Goal: Transaction & Acquisition: Purchase product/service

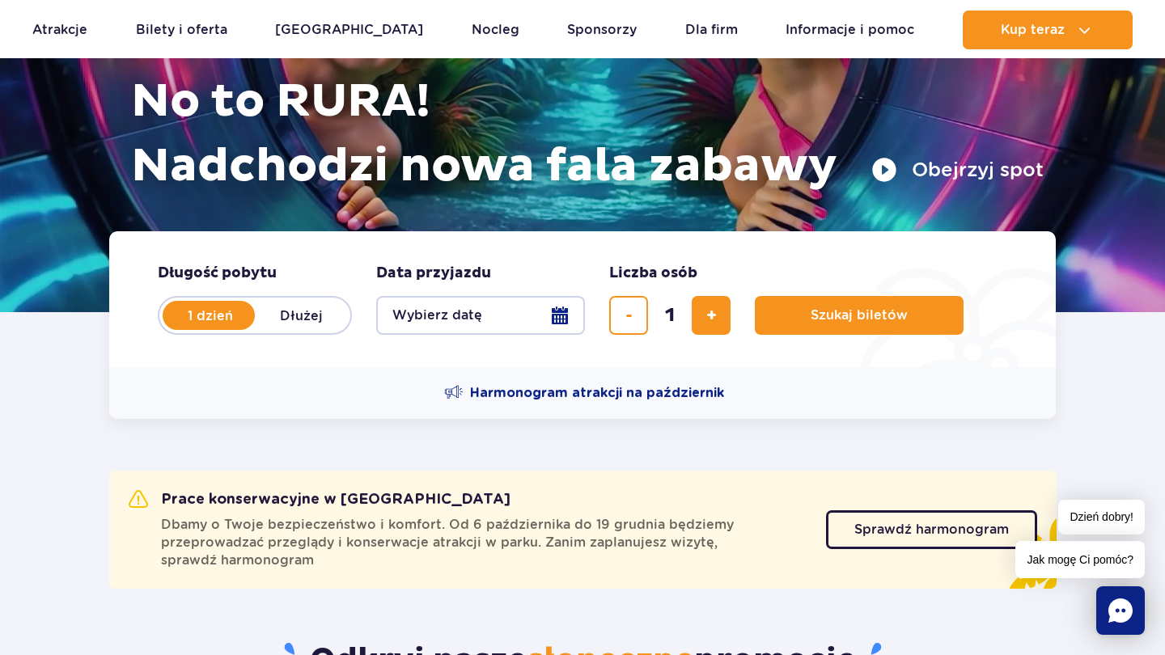
scroll to position [195, 0]
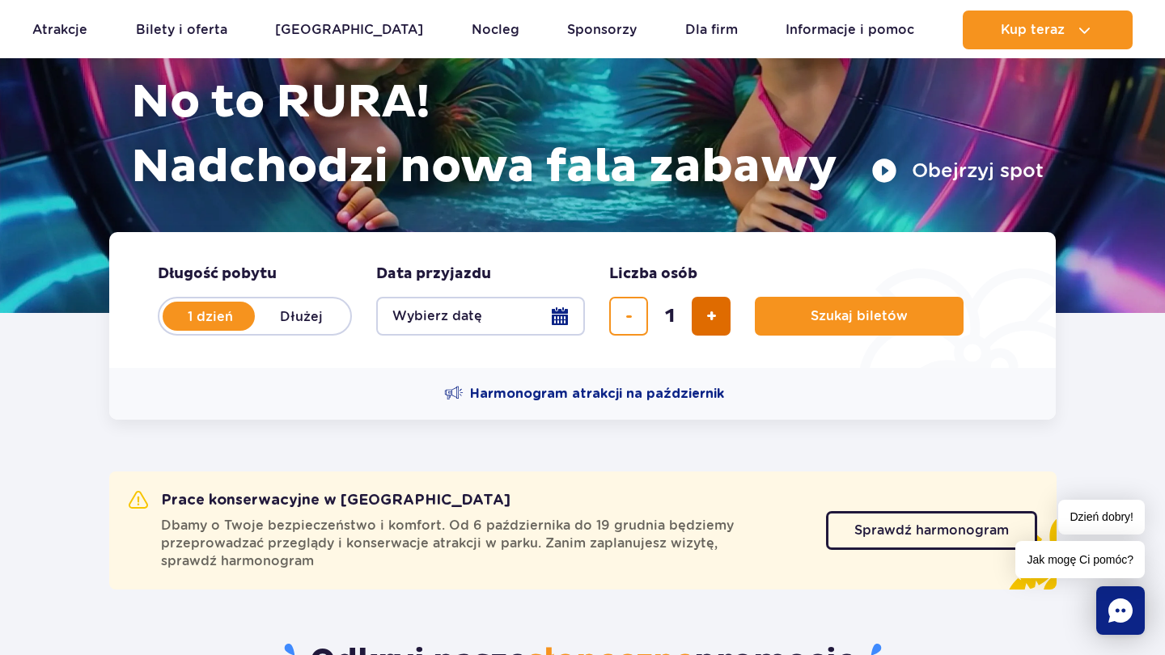
click at [702, 316] on button "dodaj bilet" at bounding box center [710, 316] width 39 height 39
type input "2"
click at [556, 313] on button "Wybierz datę" at bounding box center [480, 316] width 209 height 39
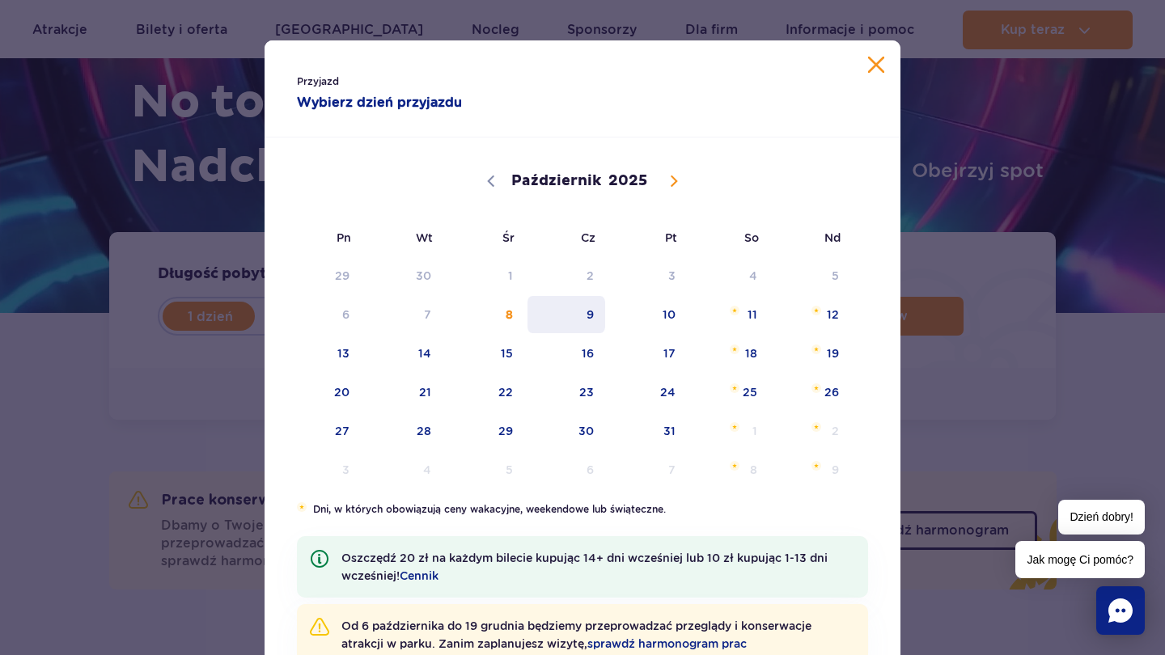
click at [582, 328] on span "9" at bounding box center [567, 314] width 82 height 37
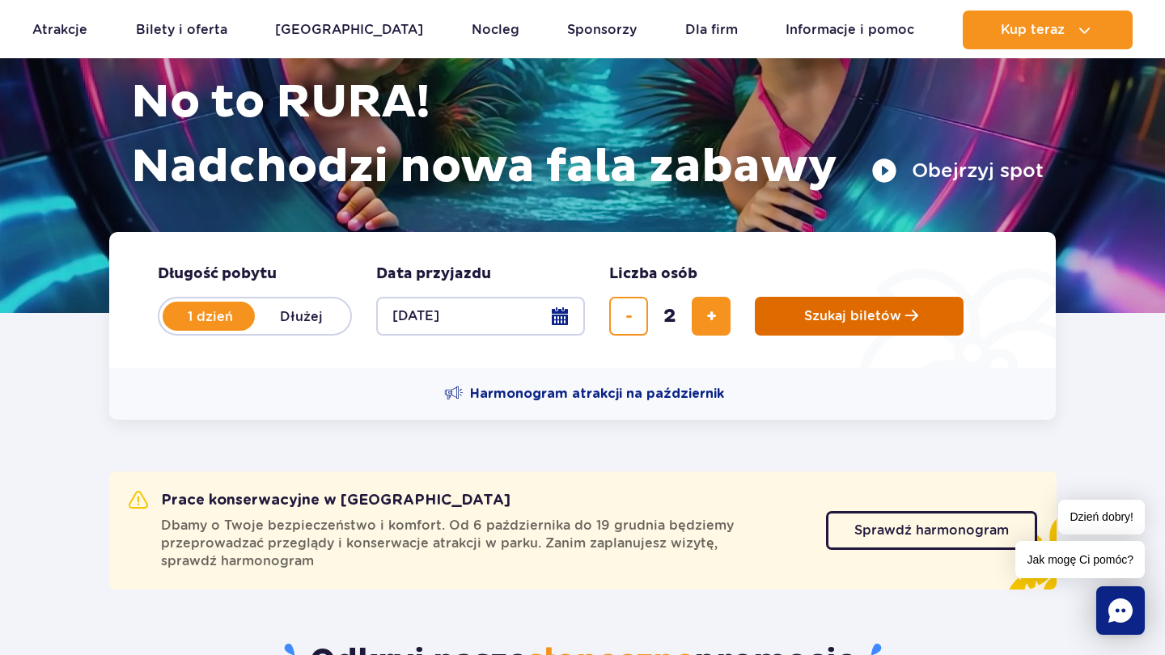
click at [909, 311] on span "Planowanie wizyty w Park of Poland" at bounding box center [911, 316] width 13 height 14
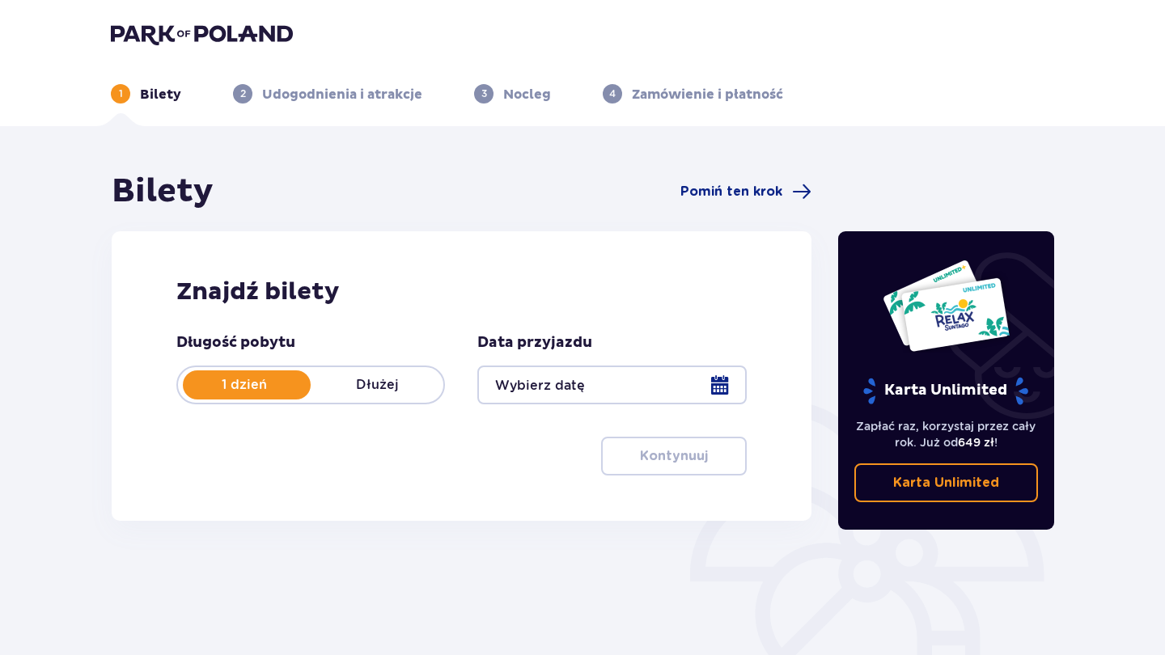
type input "[DATE]"
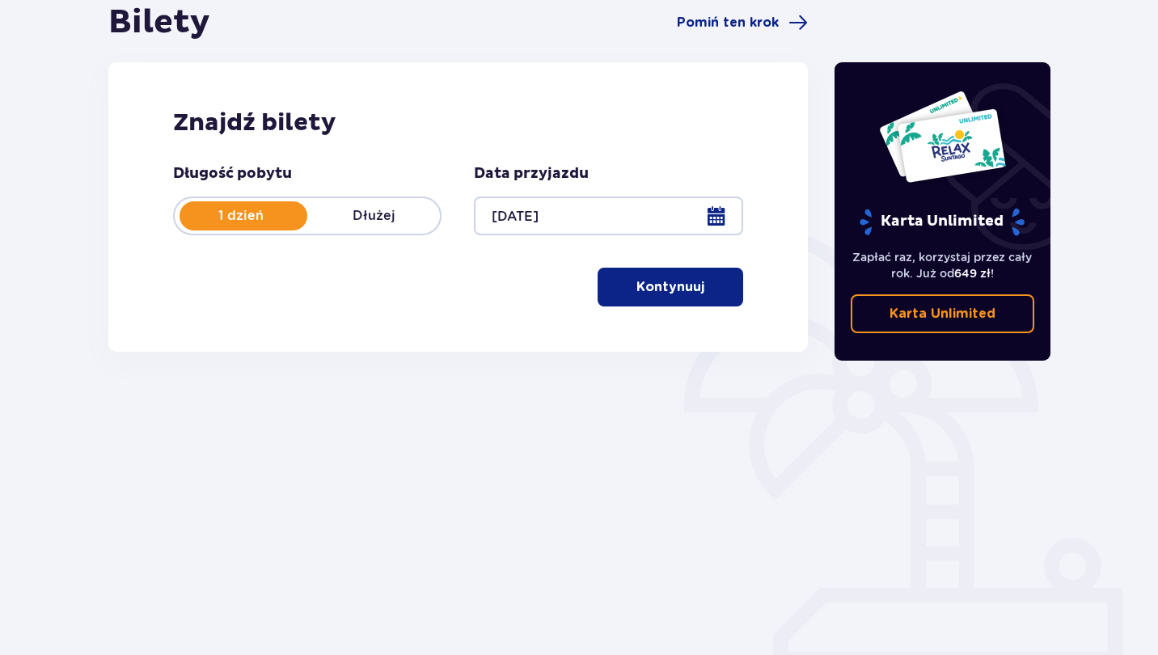
scroll to position [169, 0]
click at [659, 292] on p "Kontynuuj" at bounding box center [670, 287] width 68 height 18
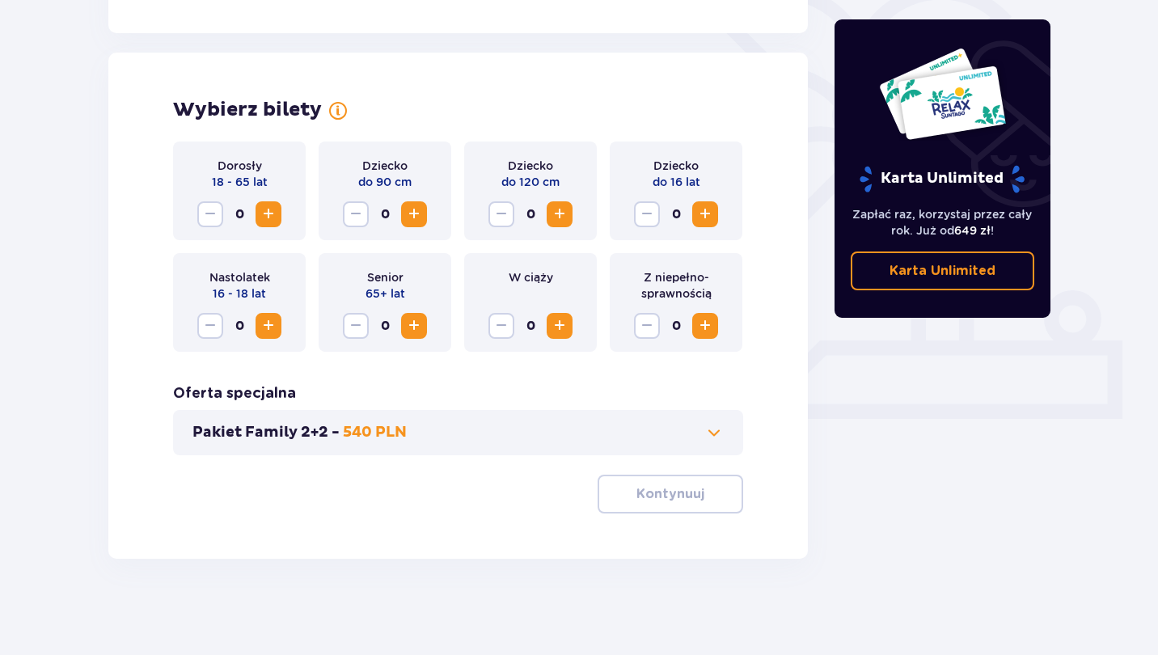
scroll to position [417, 0]
click at [273, 212] on span "Zwiększ" at bounding box center [268, 213] width 19 height 19
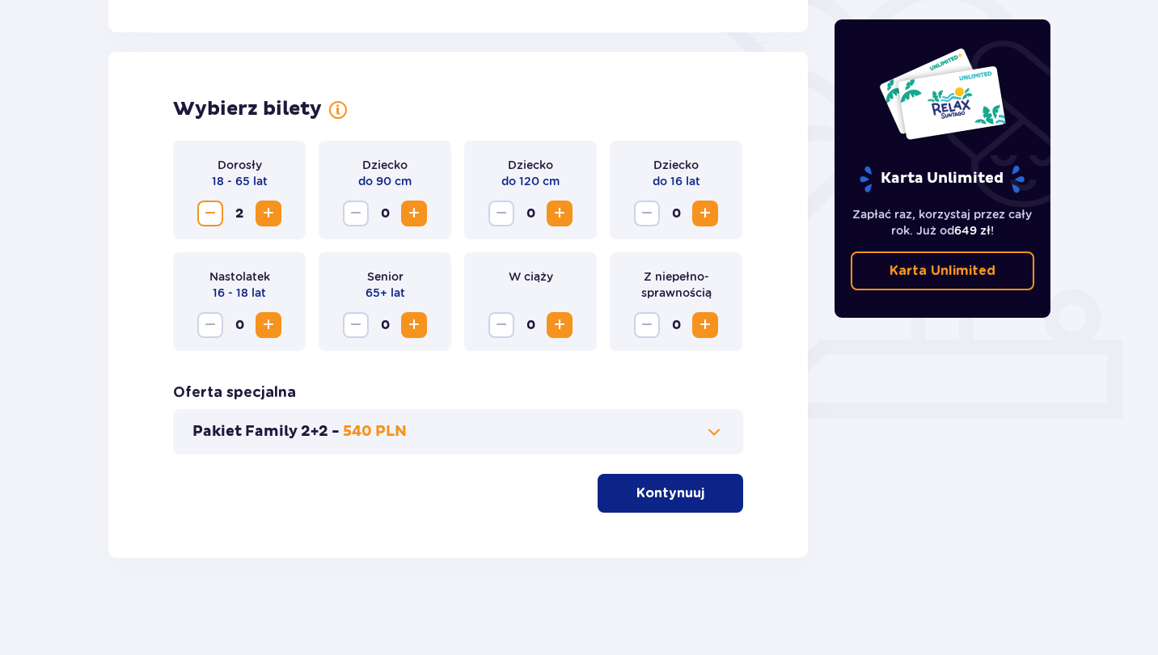
click at [721, 501] on button "Kontynuuj" at bounding box center [671, 493] width 146 height 39
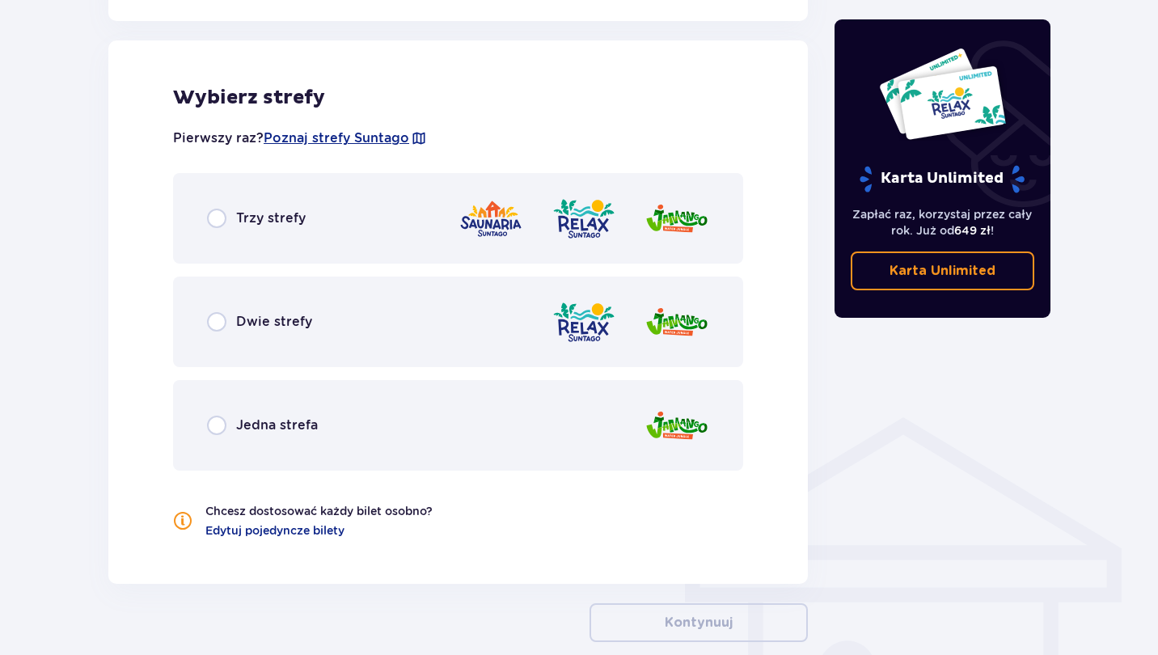
scroll to position [898, 0]
click at [299, 202] on div "Trzy strefy" at bounding box center [458, 216] width 570 height 91
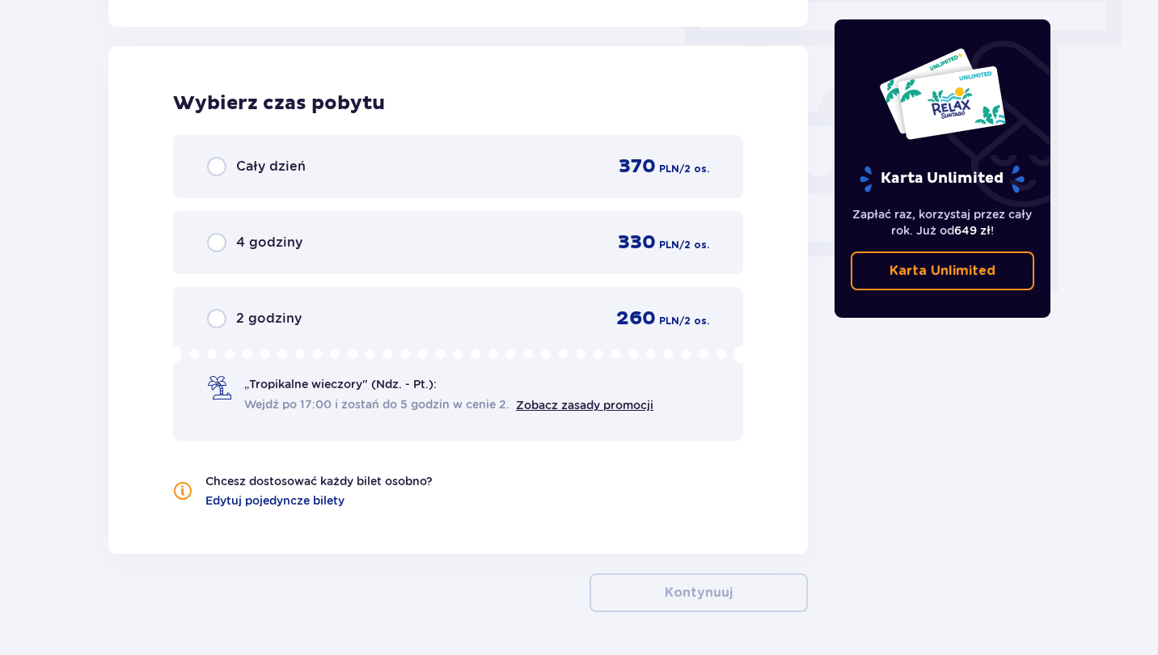
scroll to position [1461, 0]
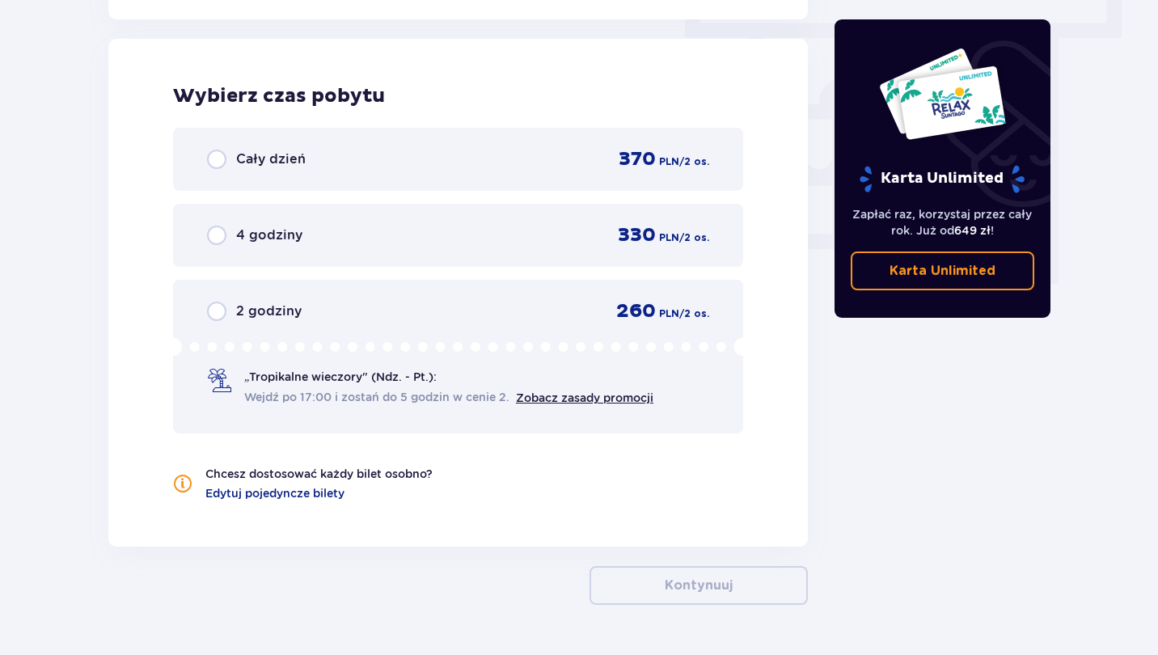
click at [298, 150] on div "Cały dzień" at bounding box center [256, 159] width 99 height 19
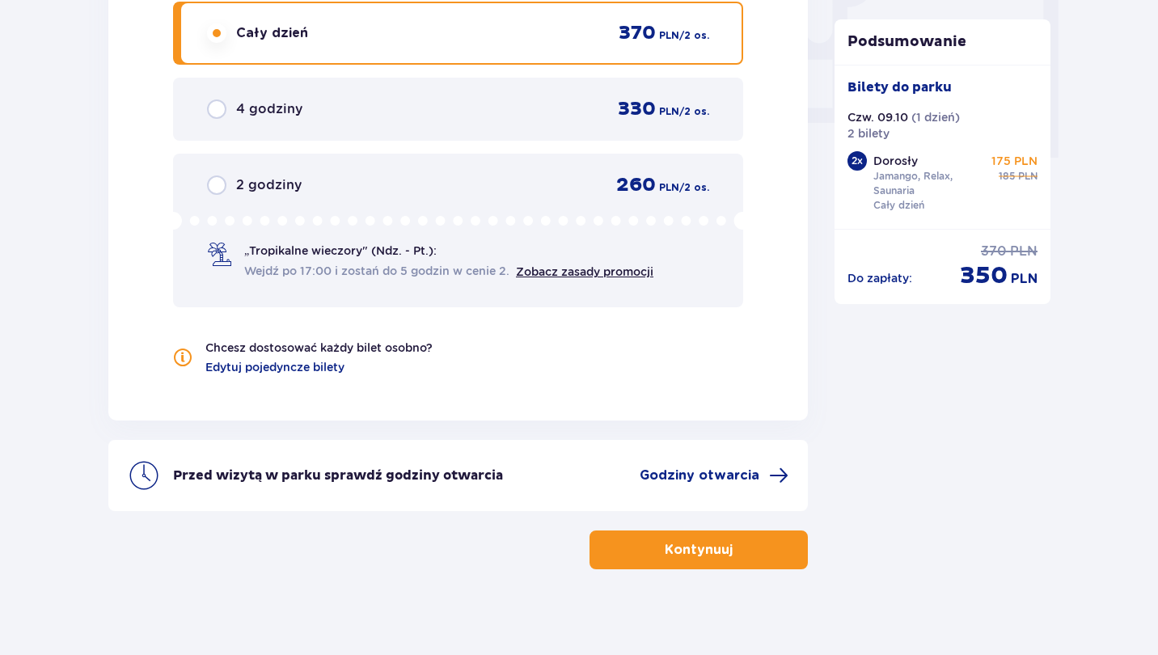
scroll to position [1598, 0]
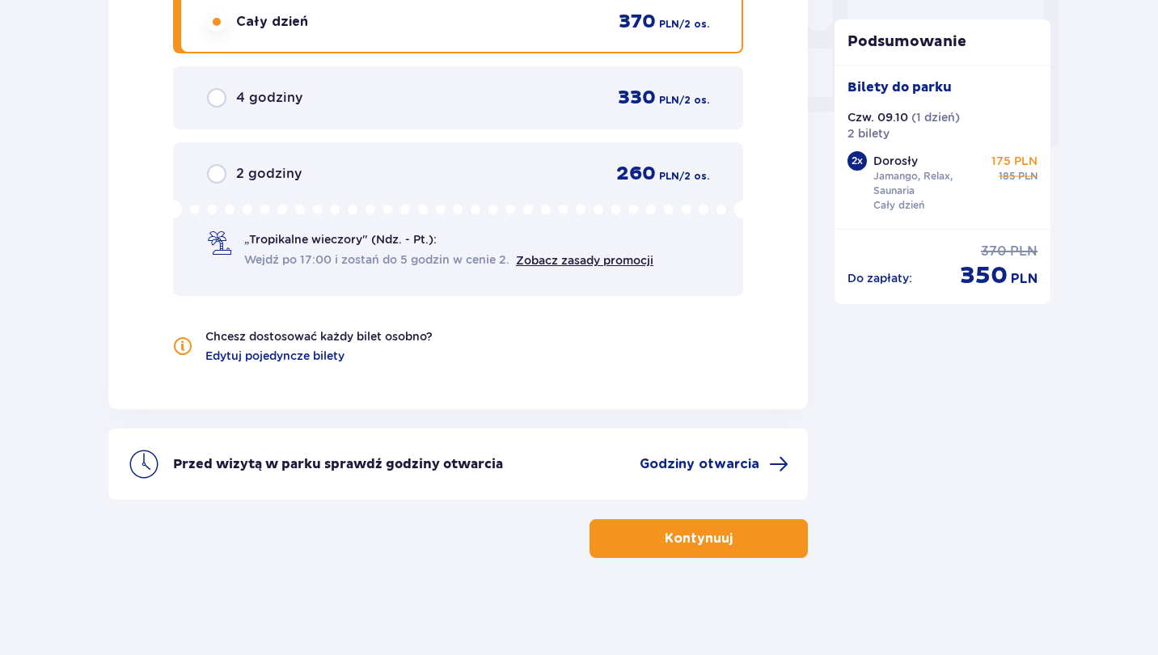
click at [706, 548] on button "Kontynuuj" at bounding box center [699, 538] width 218 height 39
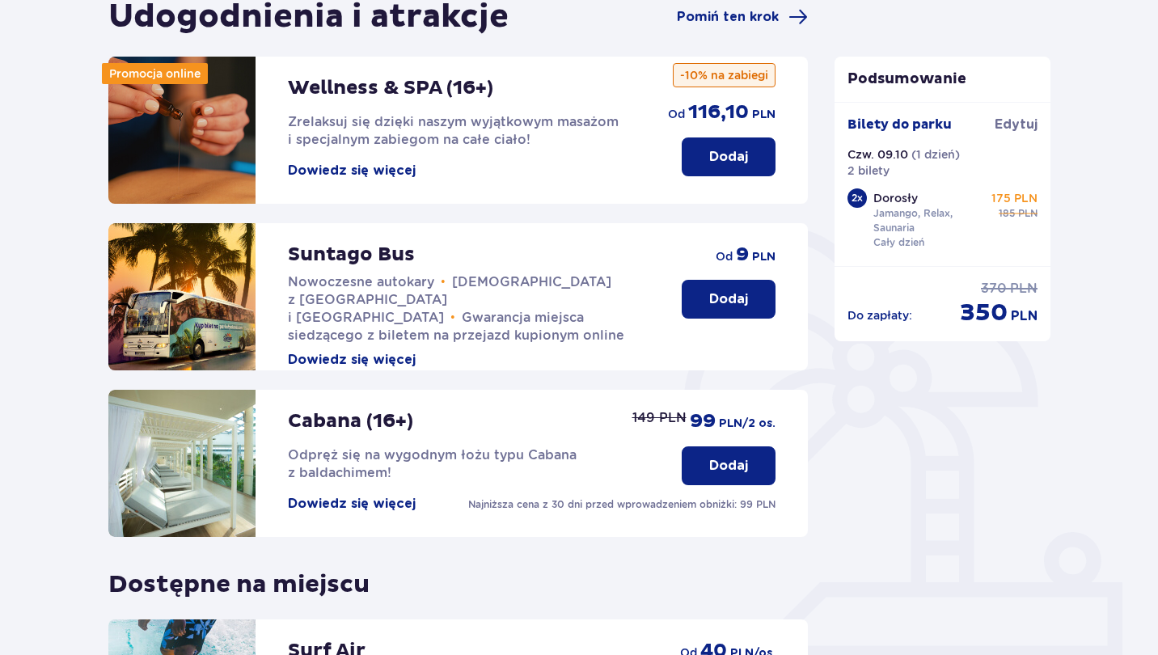
click at [733, 306] on p "Dodaj" at bounding box center [728, 299] width 39 height 18
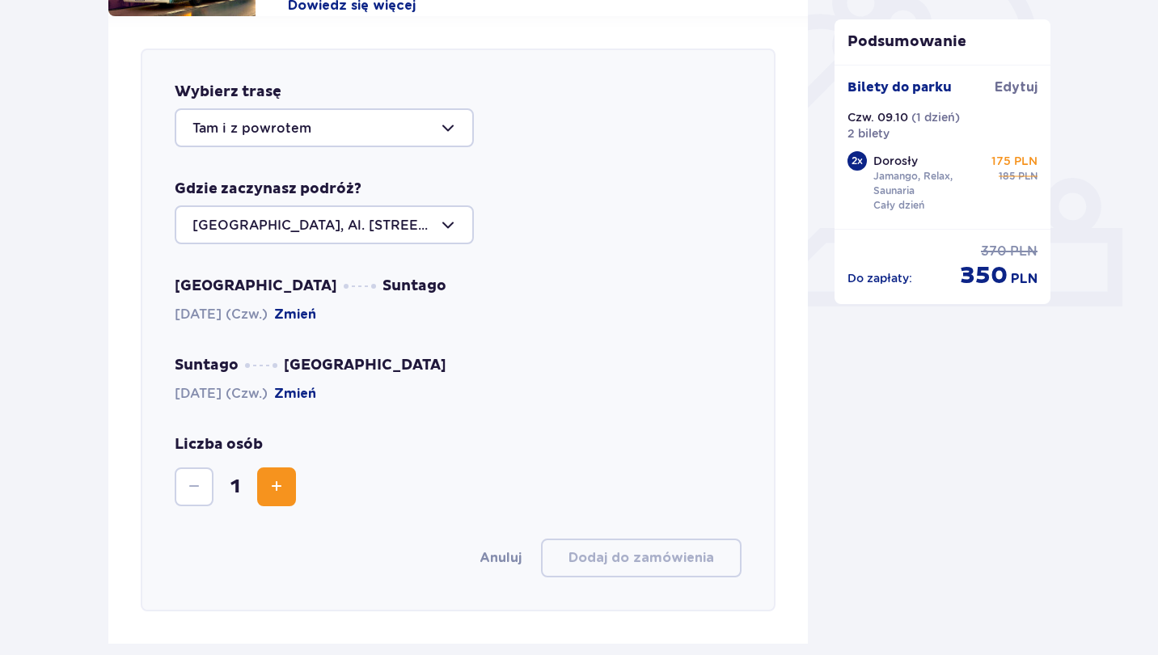
scroll to position [558, 0]
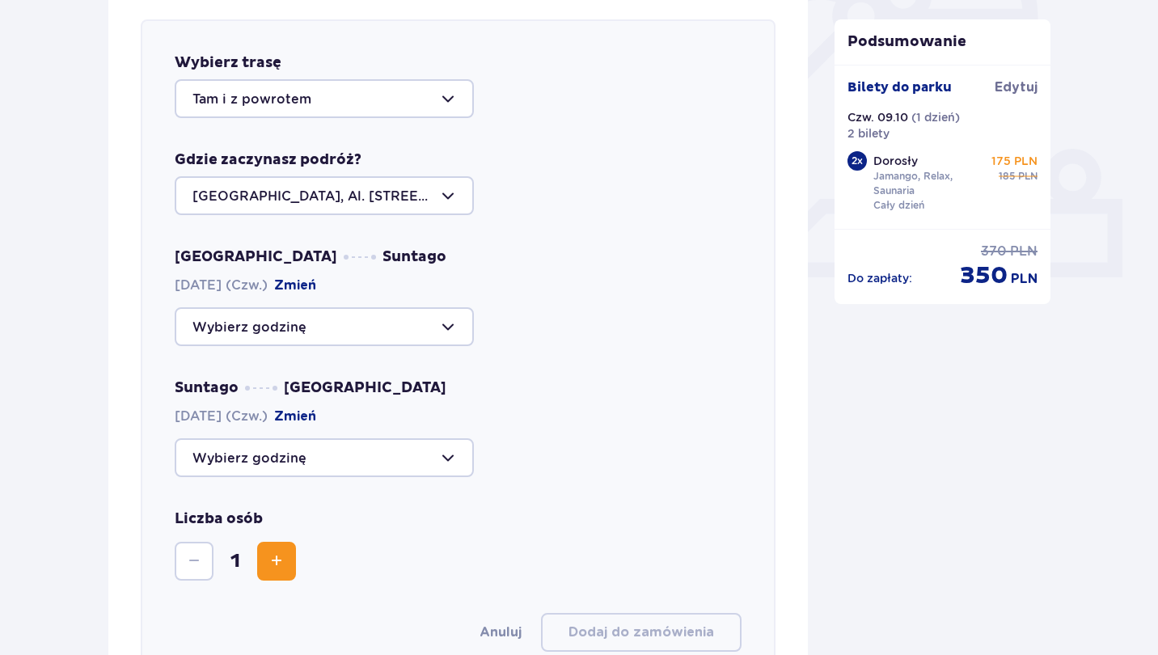
click at [437, 100] on div at bounding box center [324, 98] width 299 height 39
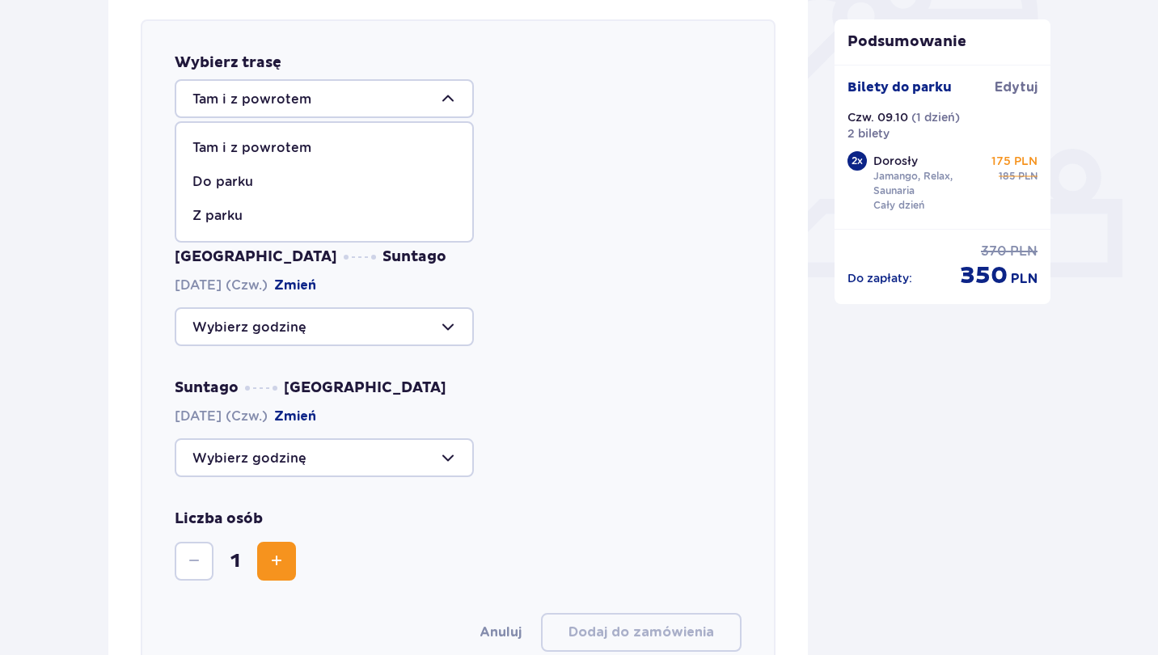
click at [522, 116] on div "Tam i z powrotem Tam i z powrotem Do parku Z parku" at bounding box center [458, 98] width 567 height 39
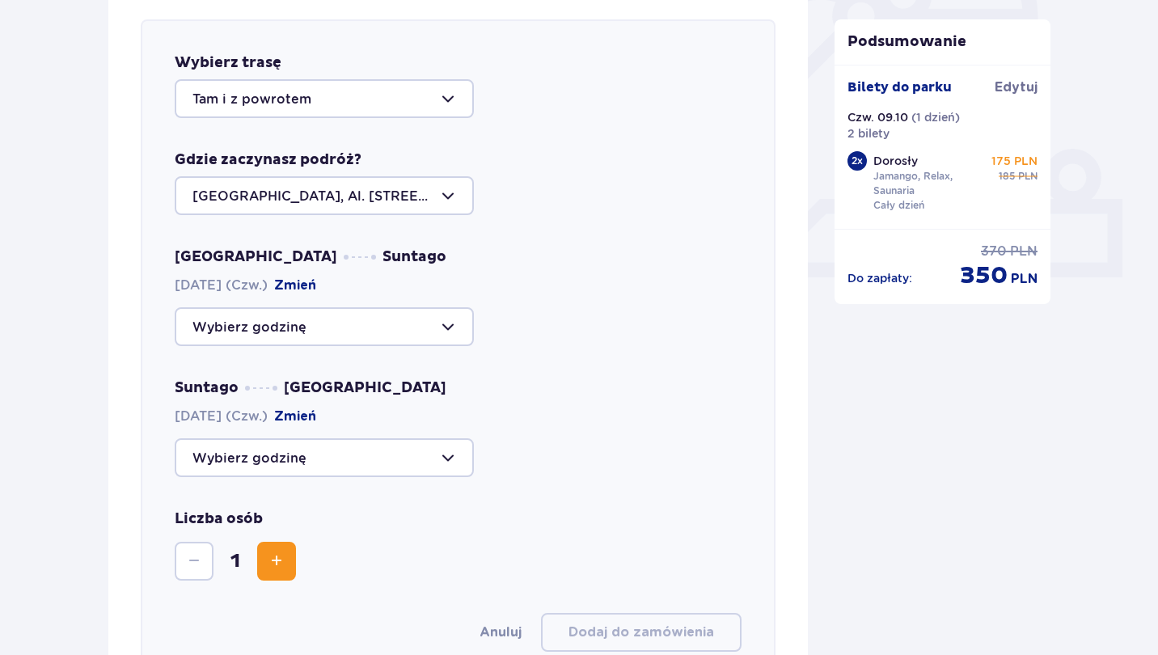
click at [443, 198] on div at bounding box center [324, 195] width 299 height 39
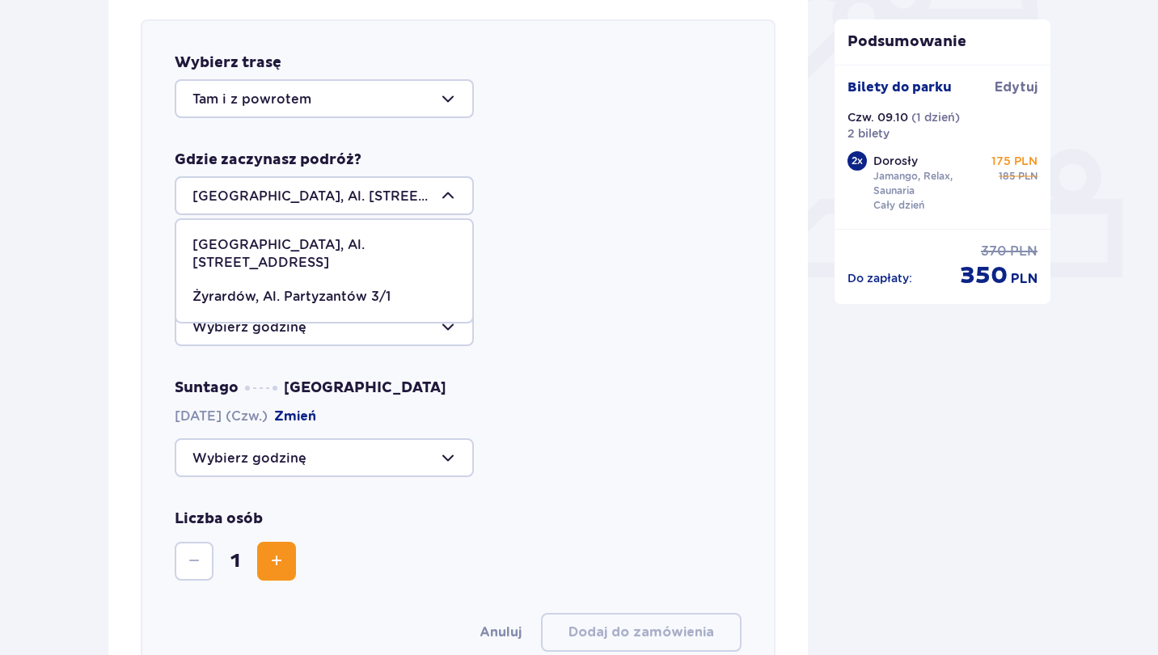
click at [425, 199] on div at bounding box center [324, 195] width 299 height 39
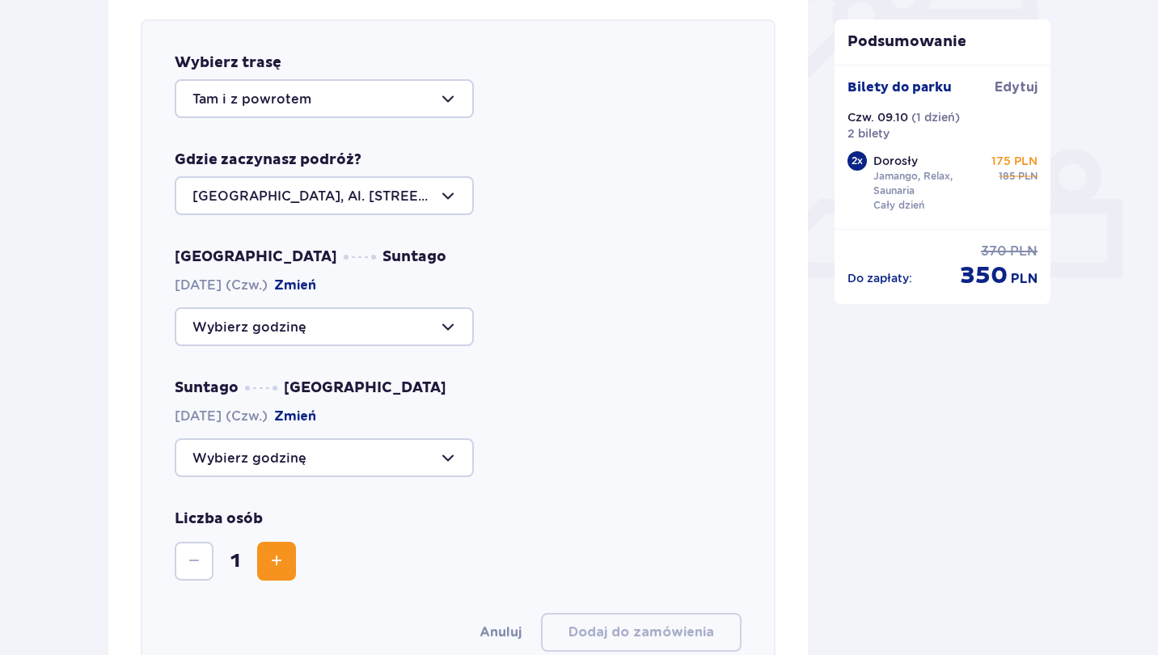
click at [425, 314] on div at bounding box center [324, 326] width 299 height 39
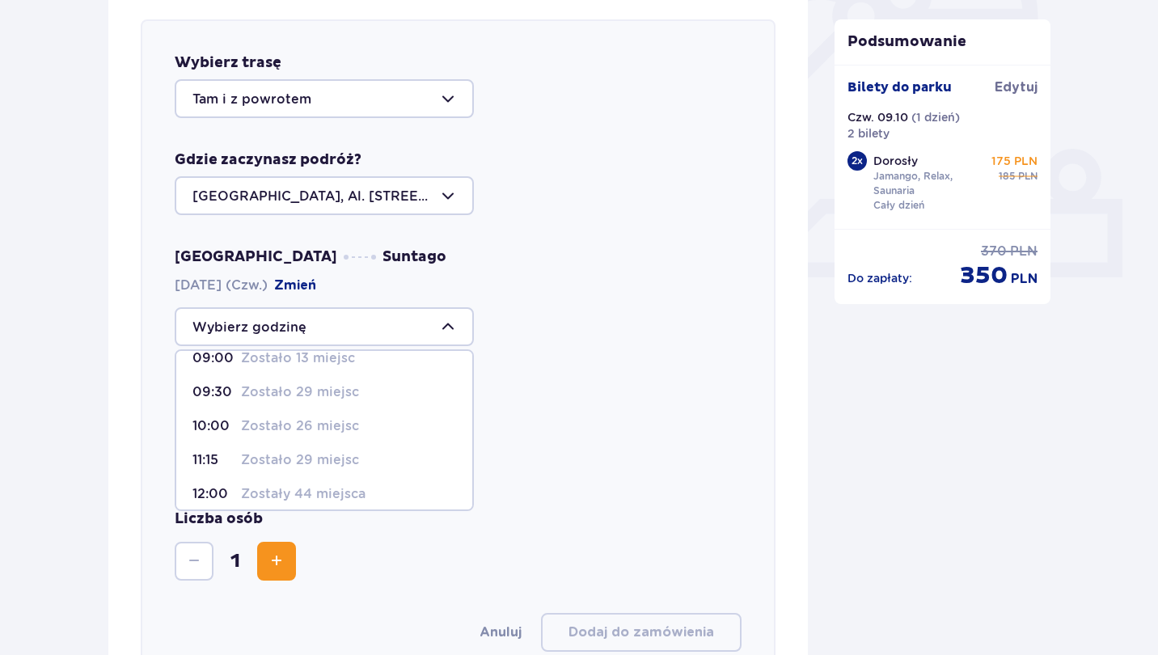
scroll to position [18, 0]
click at [307, 421] on p "Zostało 26 miejsc" at bounding box center [300, 426] width 118 height 18
type input "10:00"
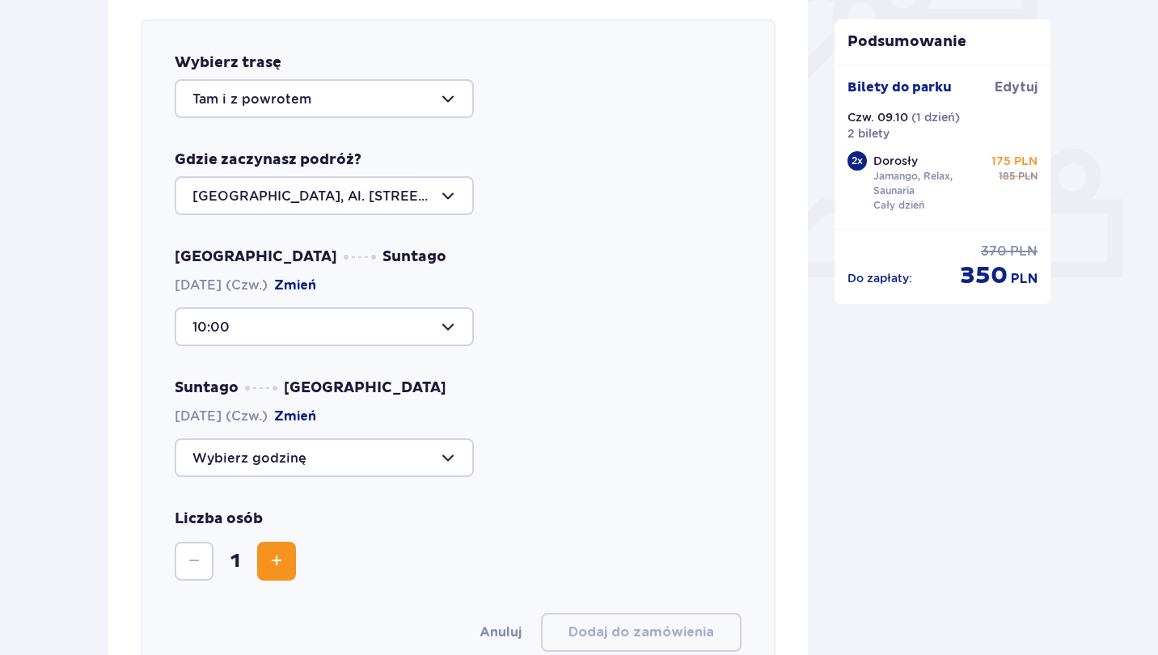
click at [412, 456] on div at bounding box center [324, 457] width 299 height 39
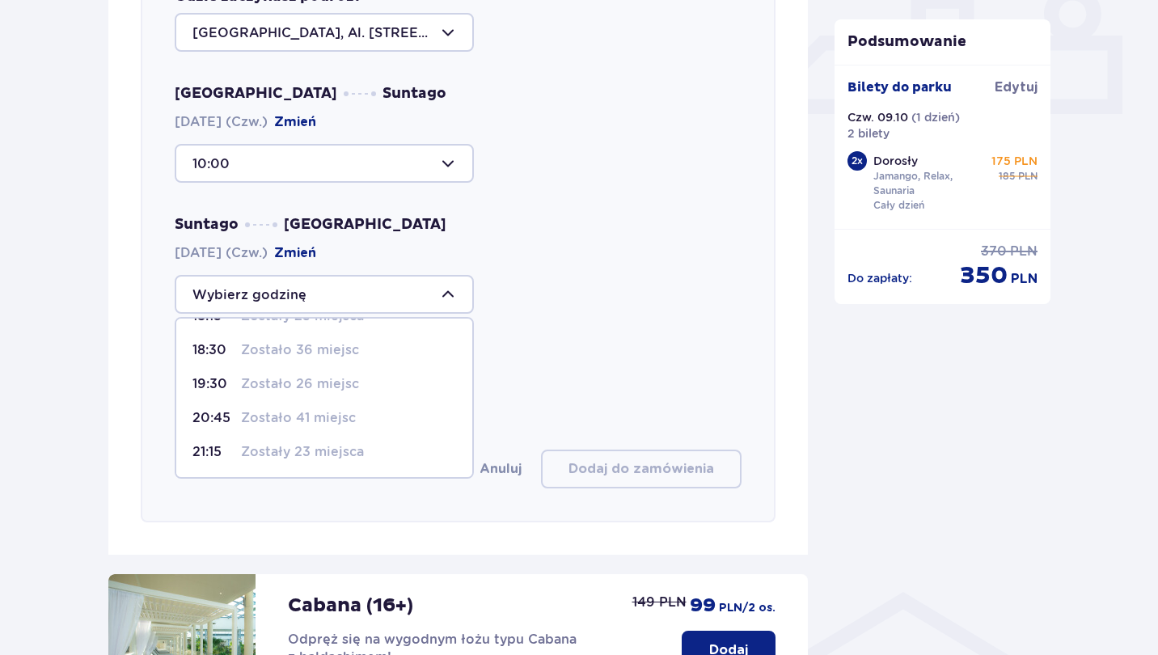
scroll to position [95, 0]
click at [324, 347] on p "Zostało 36 miejsc" at bounding box center [300, 350] width 118 height 18
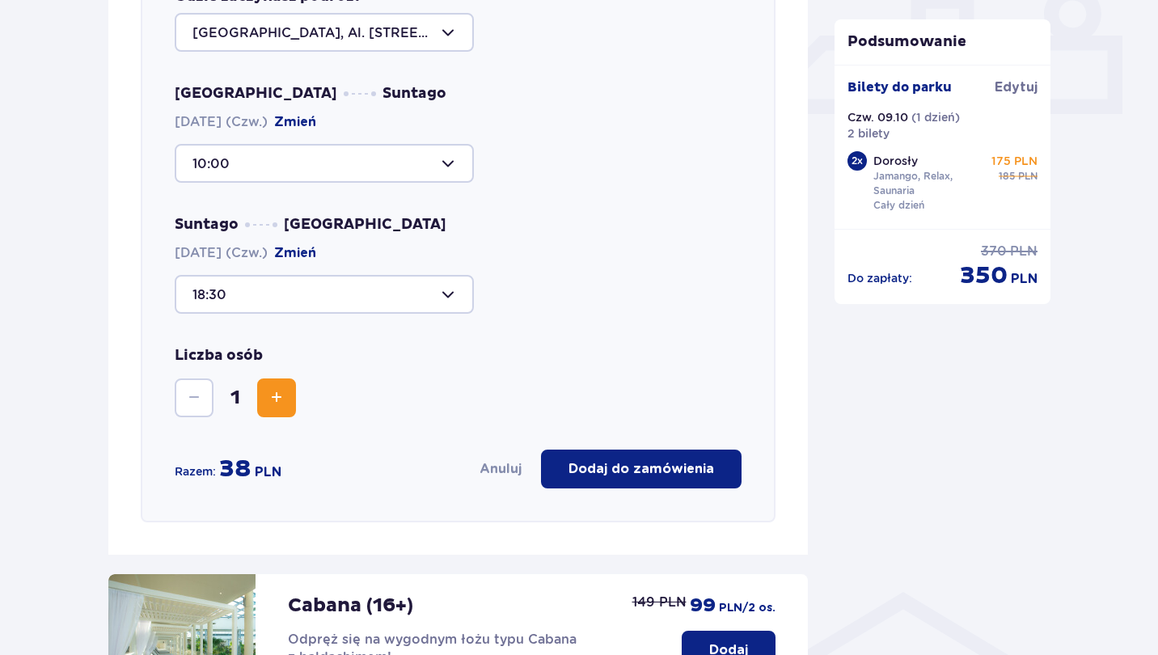
click at [277, 397] on span "Zwiększ" at bounding box center [276, 397] width 19 height 19
click at [384, 297] on div at bounding box center [324, 294] width 299 height 39
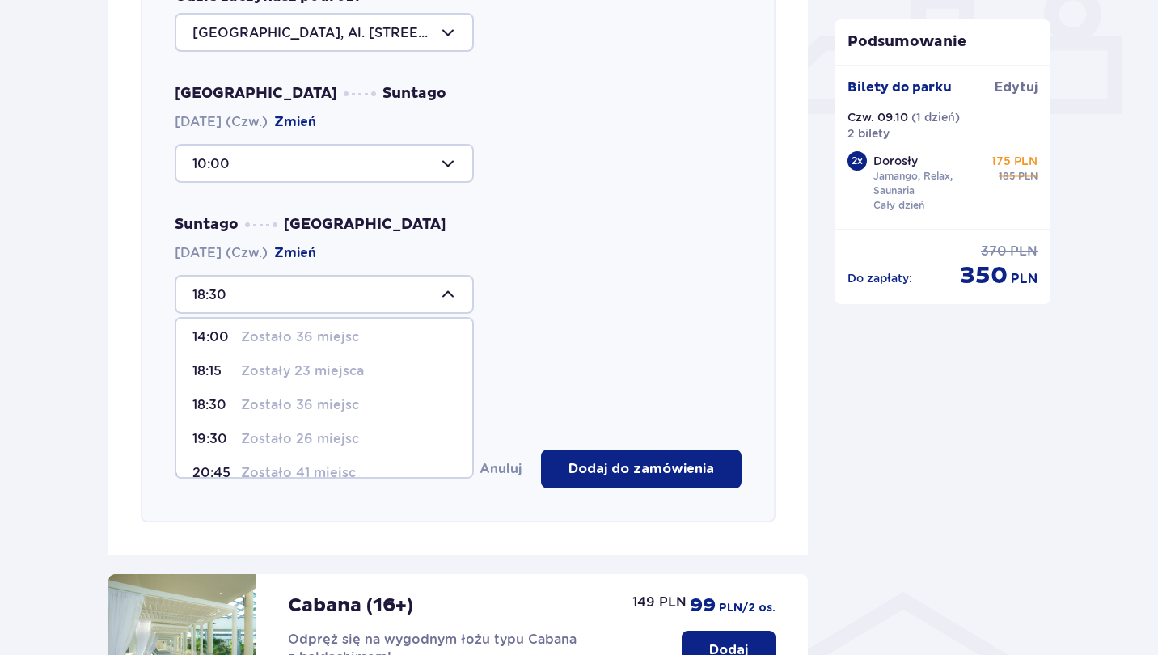
scroll to position [22, 0]
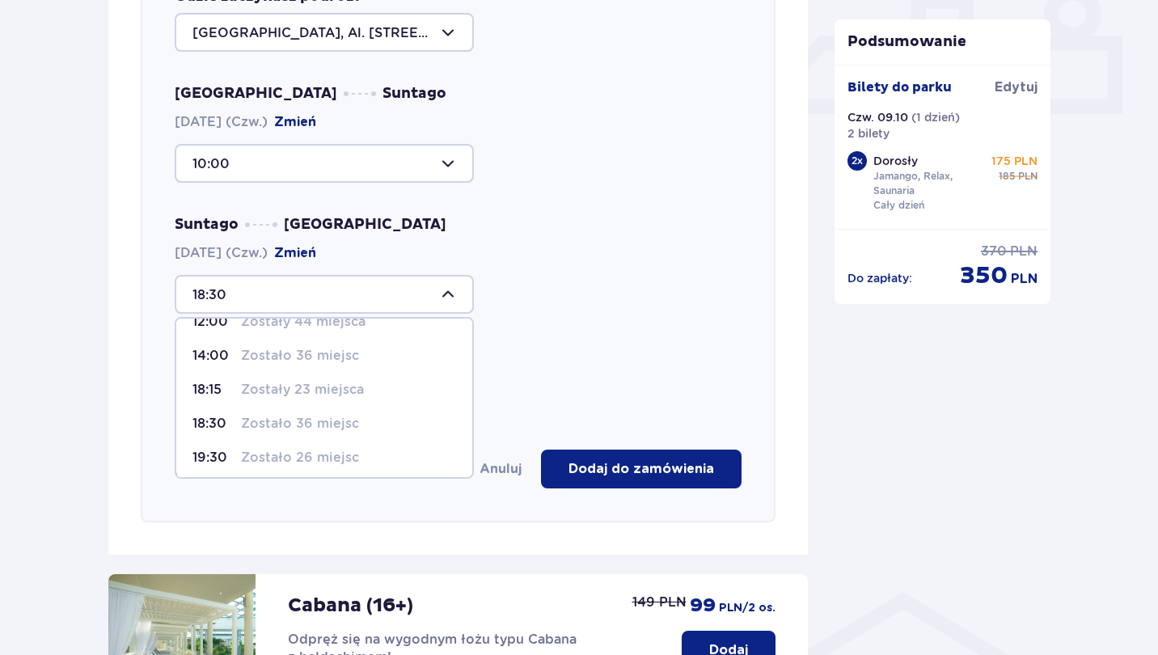
click at [316, 390] on p "Zostały 23 miejsca" at bounding box center [302, 390] width 123 height 18
type input "18:15"
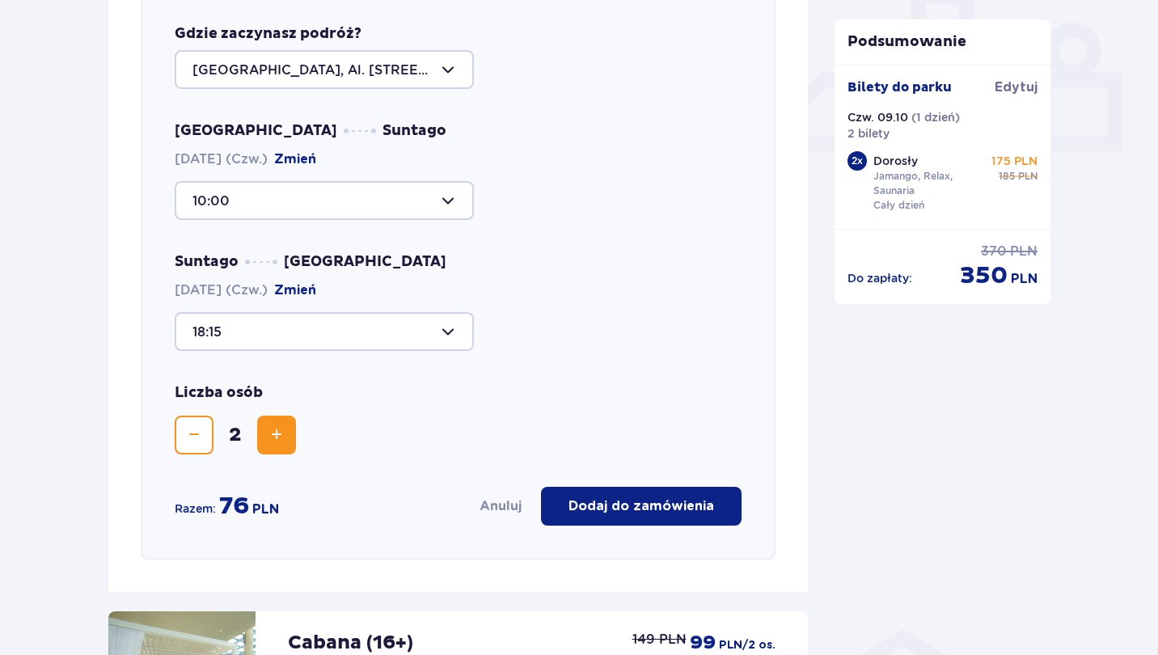
scroll to position [694, 0]
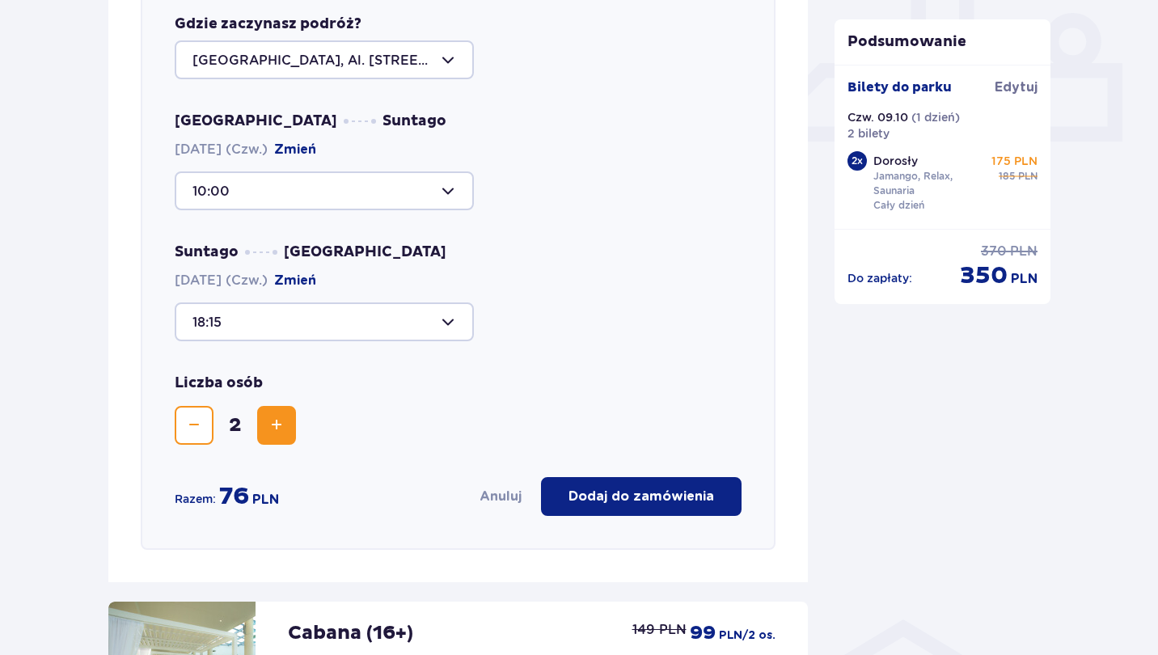
click at [383, 328] on div at bounding box center [324, 321] width 299 height 39
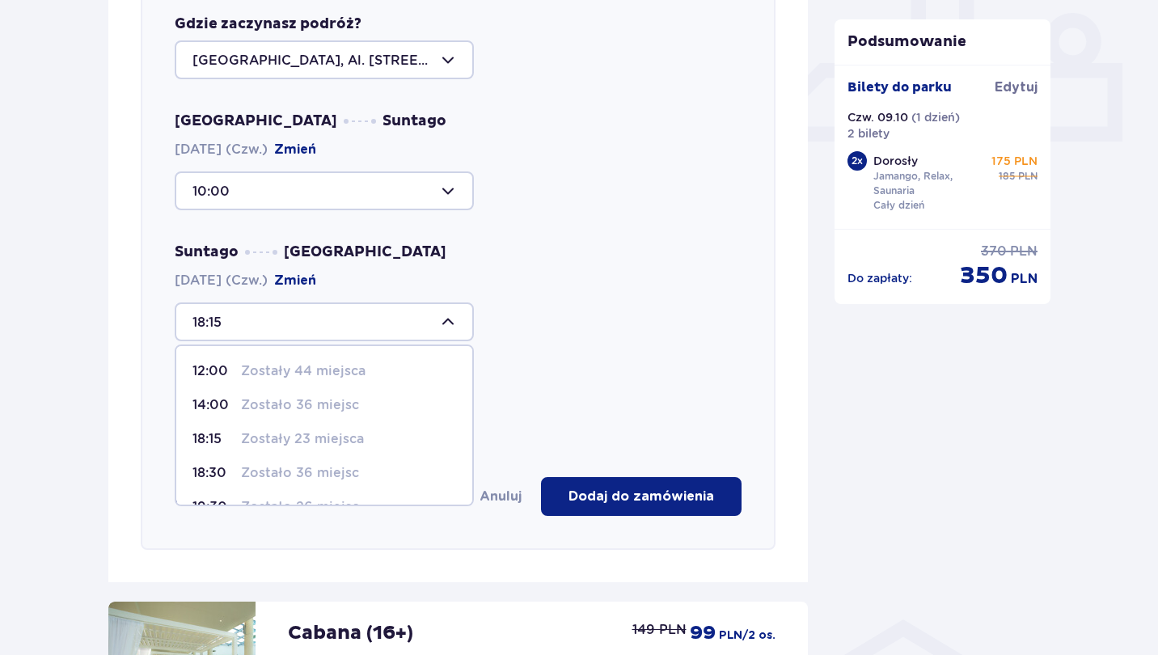
click at [259, 440] on p "Zostały 23 miejsca" at bounding box center [302, 439] width 123 height 18
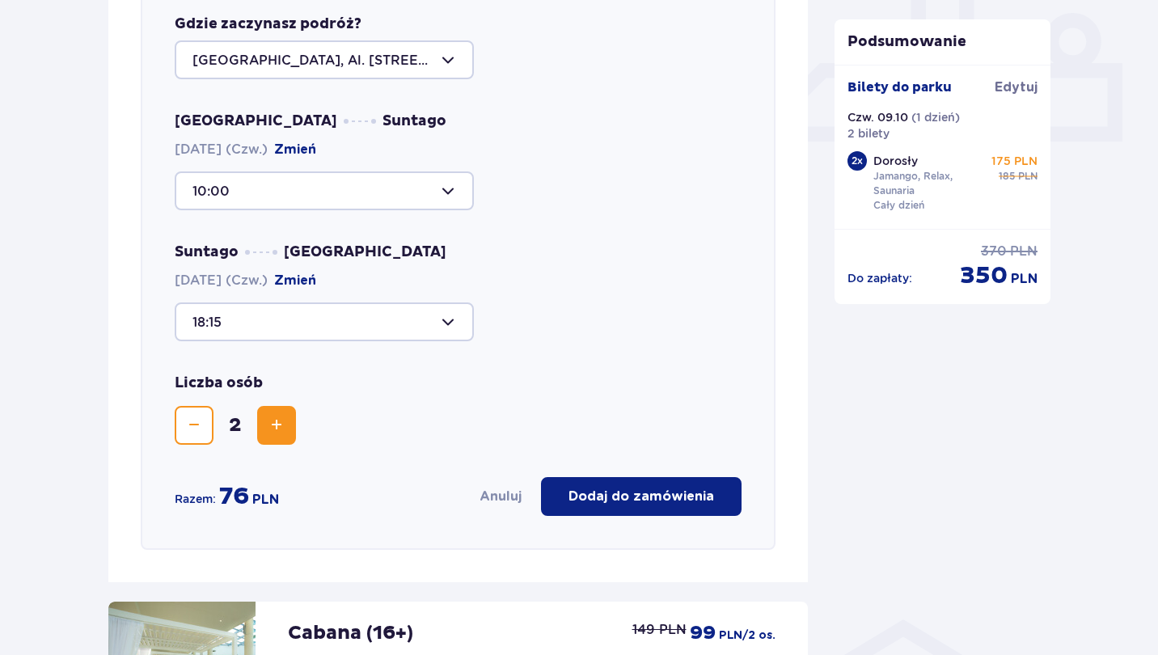
click at [623, 326] on div "18:15" at bounding box center [458, 321] width 567 height 39
click at [707, 493] on p "Dodaj do zamówienia" at bounding box center [642, 497] width 146 height 18
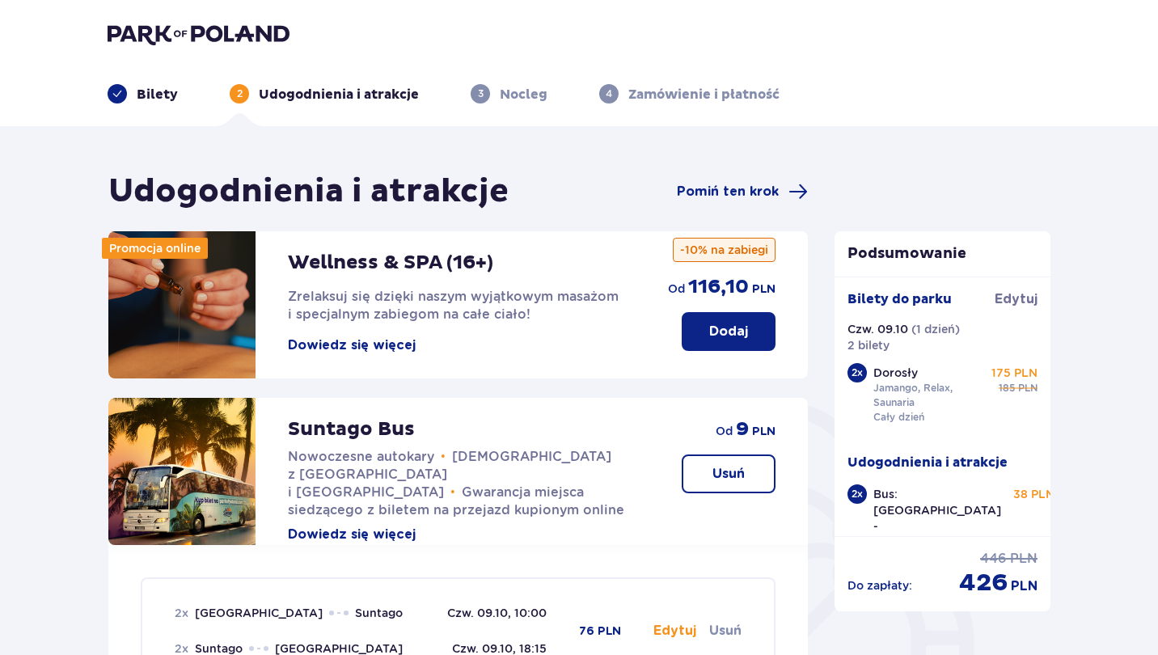
scroll to position [0, 0]
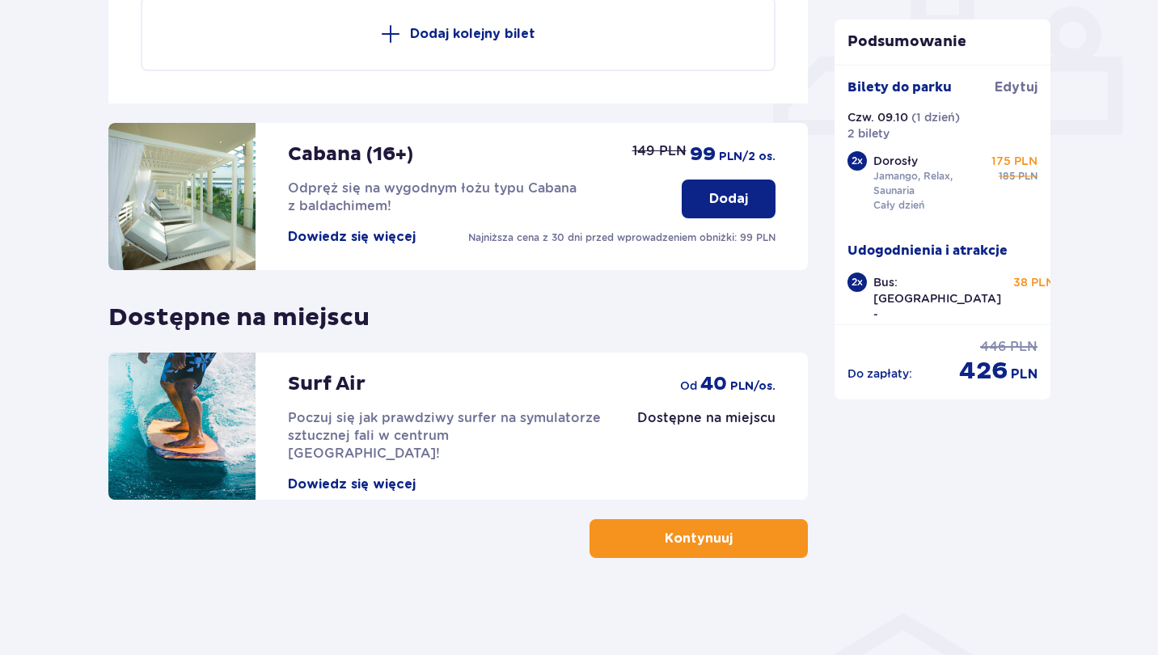
click at [729, 546] on span "button" at bounding box center [735, 538] width 19 height 19
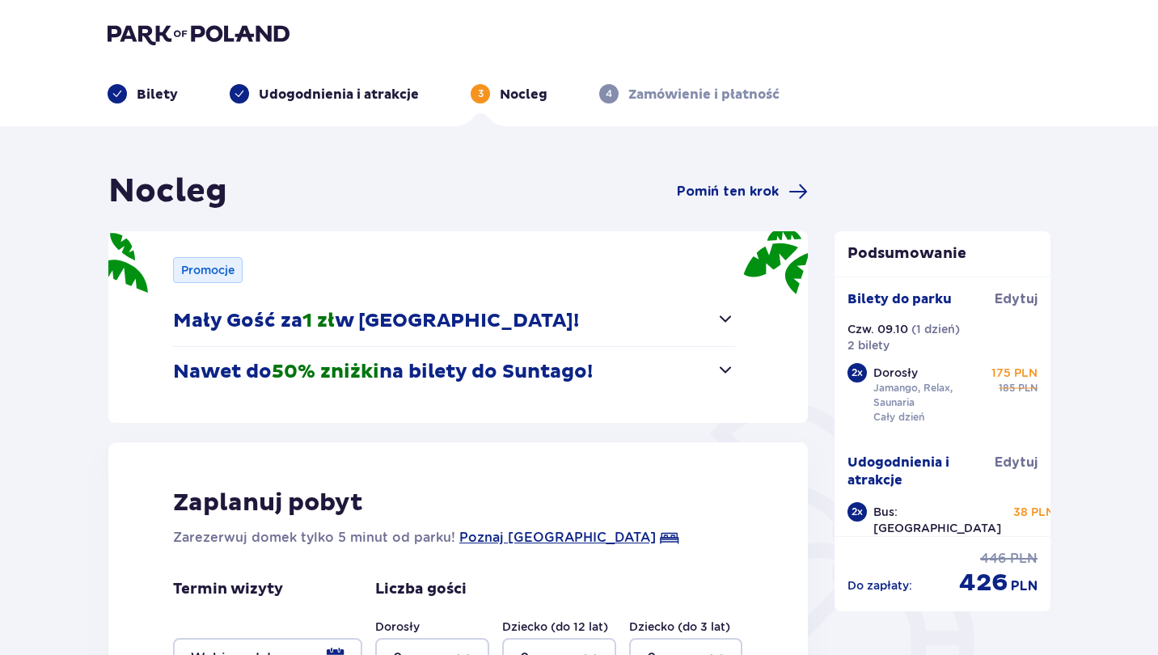
click at [729, 320] on span "button" at bounding box center [725, 318] width 19 height 19
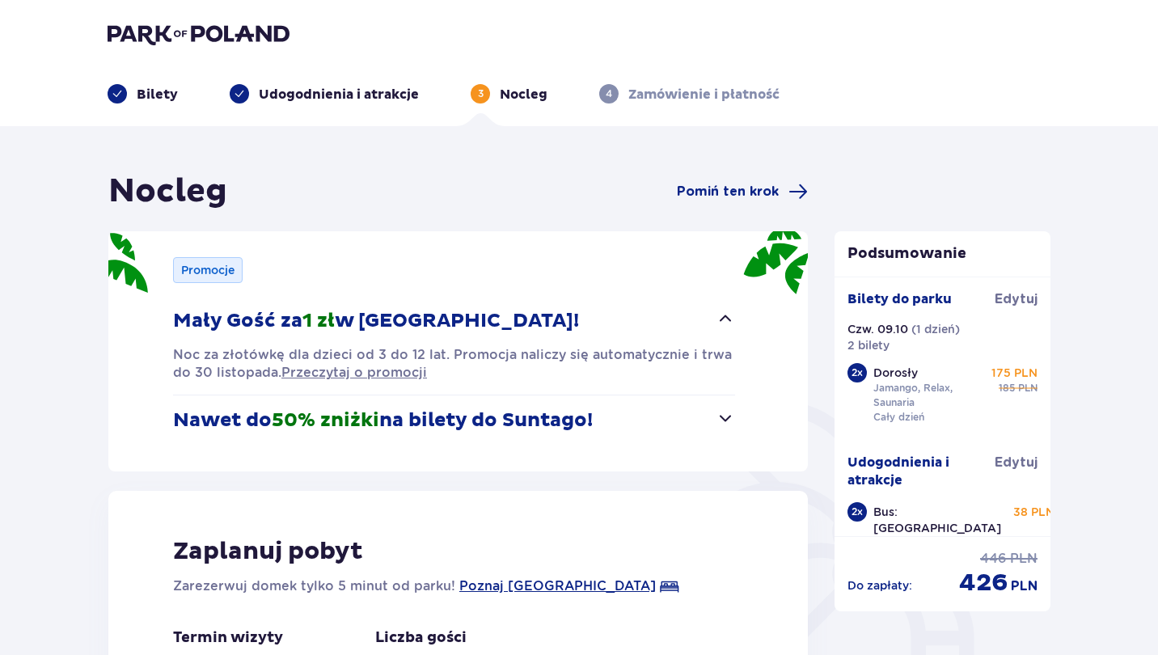
click at [719, 412] on span "button" at bounding box center [725, 417] width 19 height 19
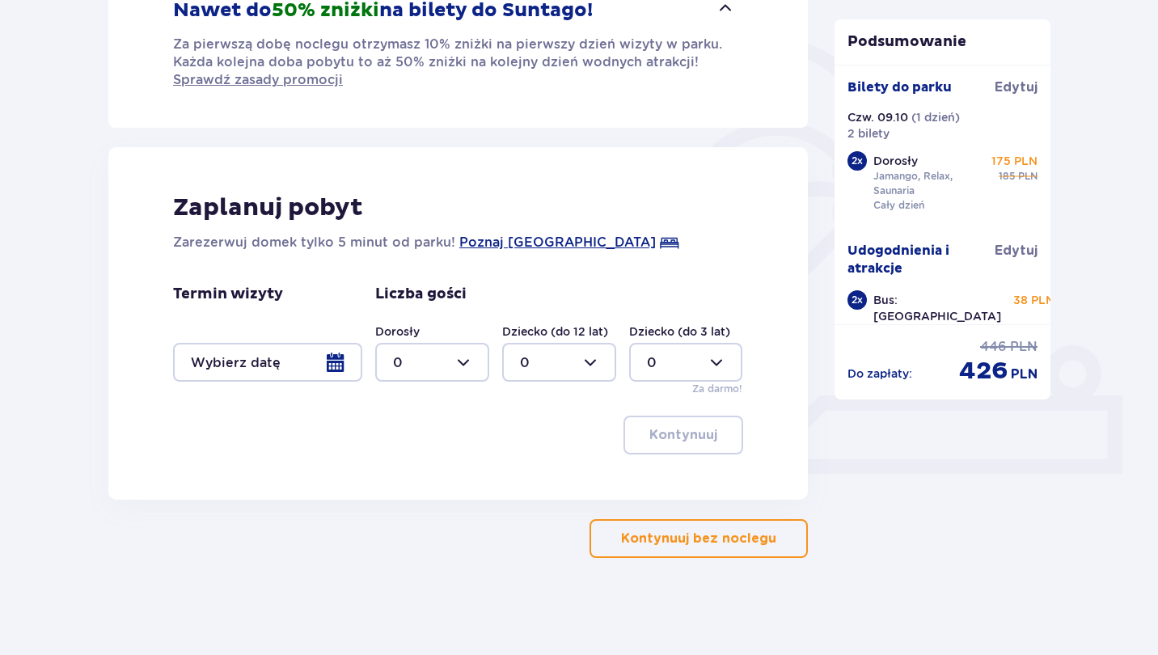
scroll to position [361, 0]
click at [706, 535] on p "Kontynuuj bez noclegu" at bounding box center [698, 539] width 155 height 18
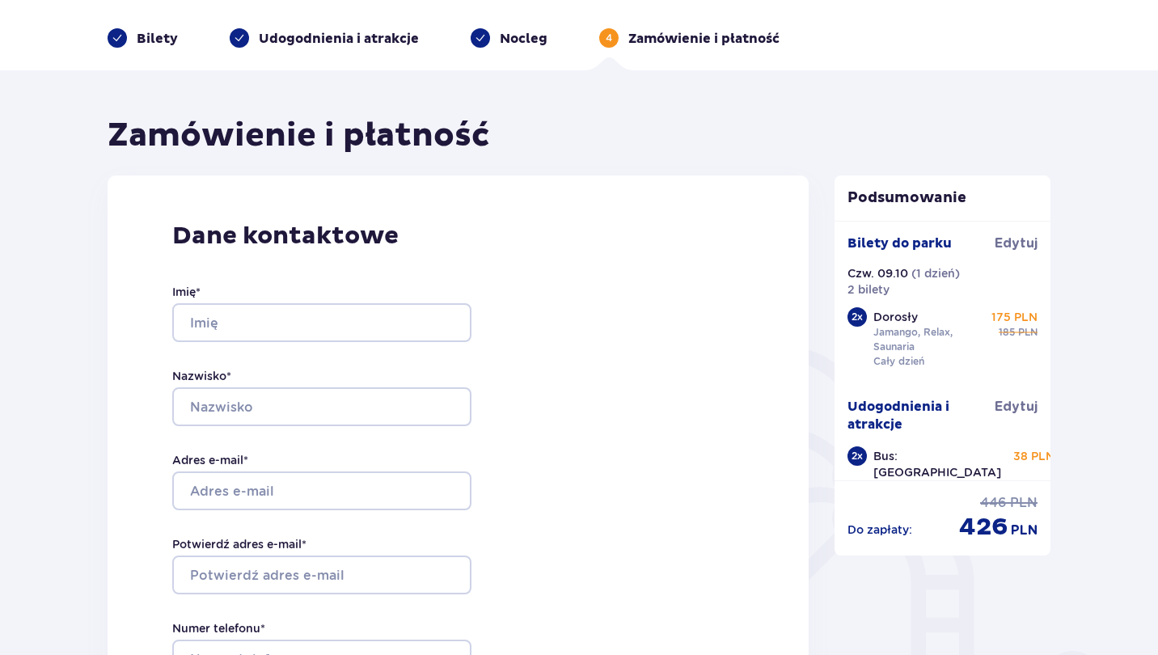
scroll to position [27, 0]
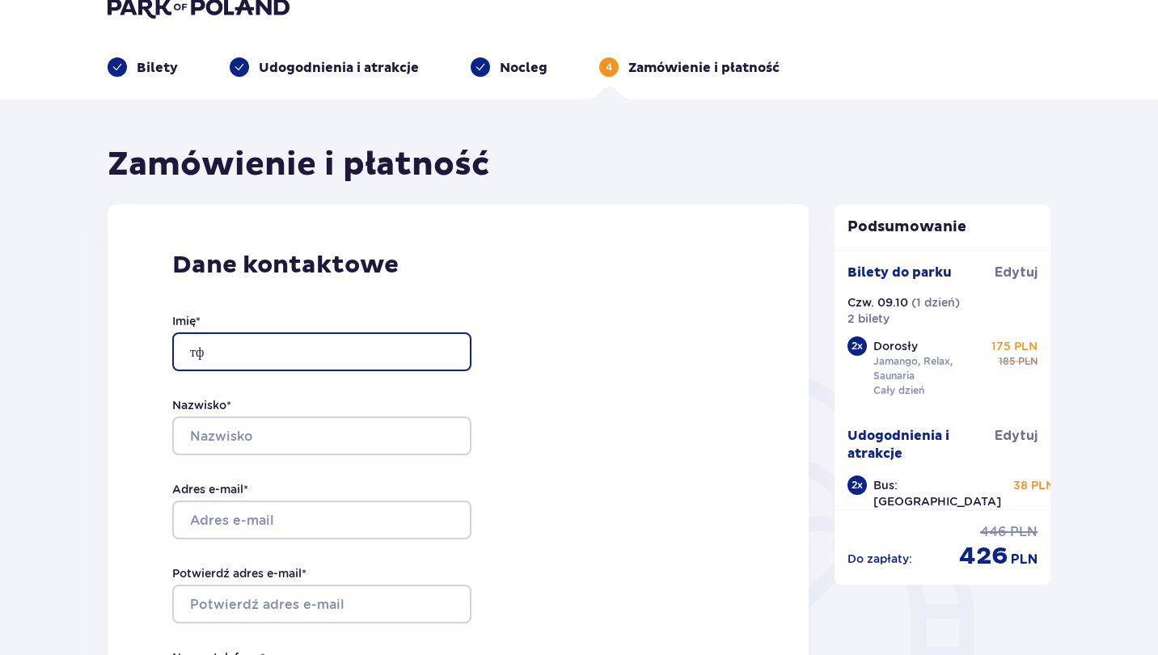
type input "т"
type input "Anastasiia"
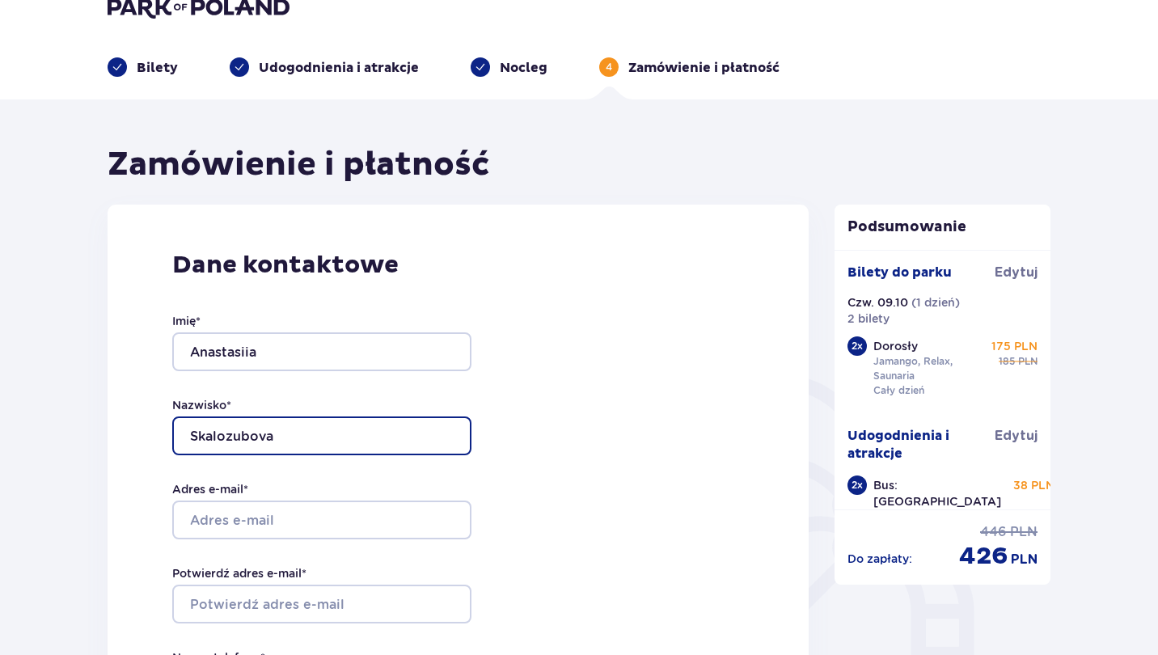
type input "Skalozubova"
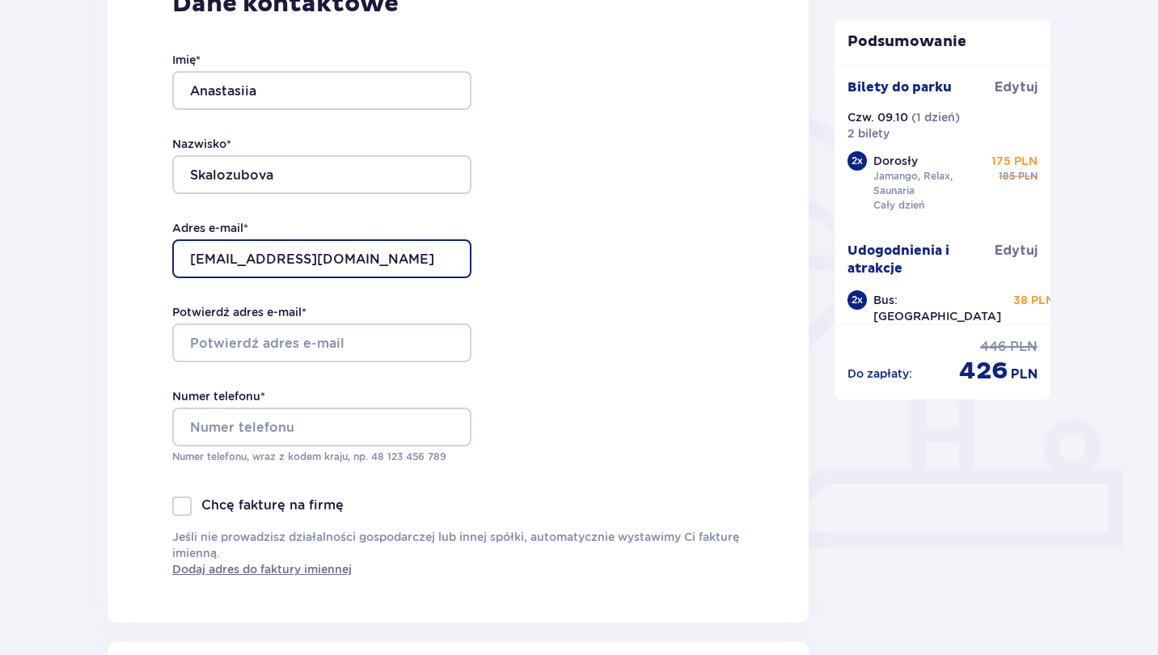
type input "skalozubova97@gmail.com"
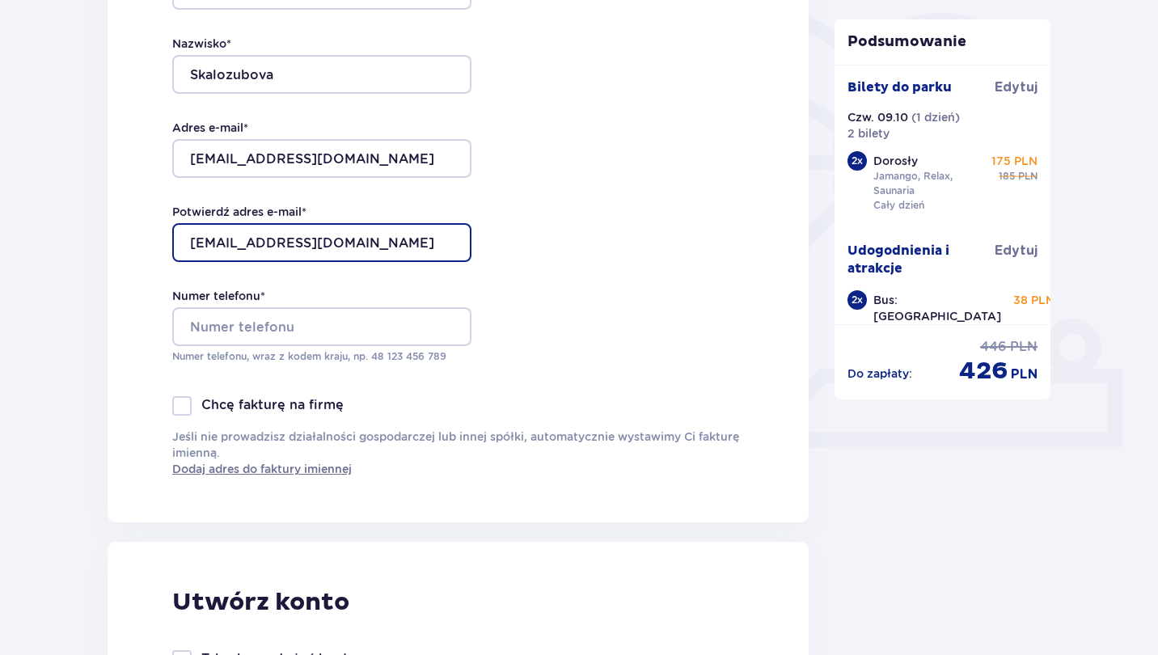
scroll to position [399, 0]
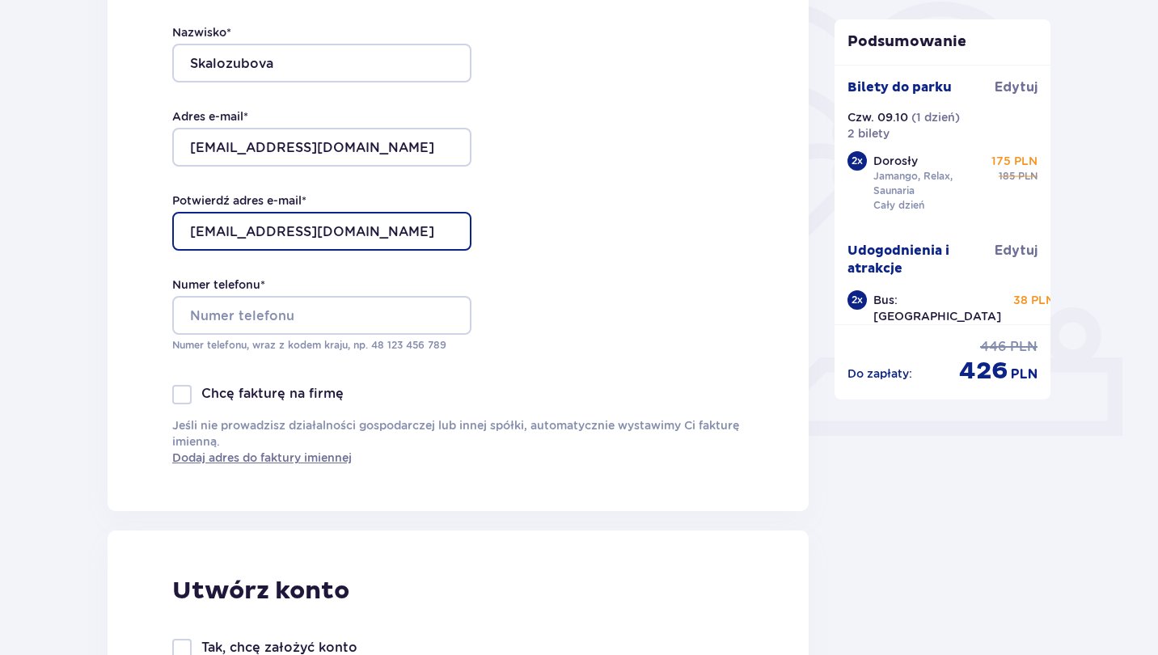
type input "skalozubova97@gmail.com"
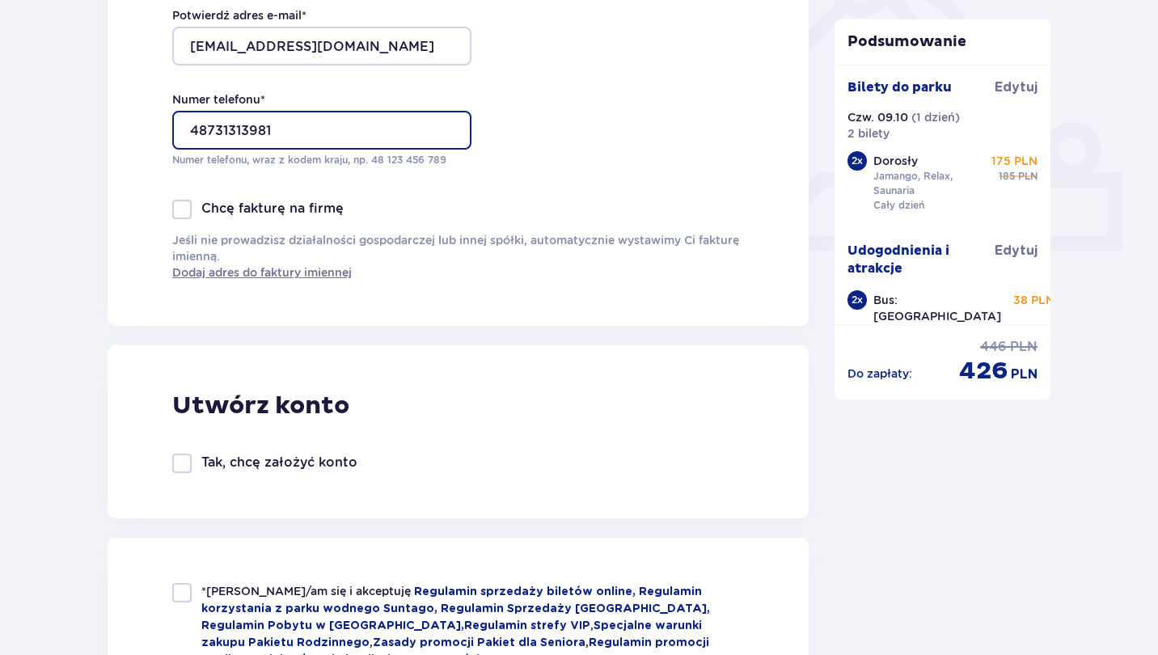
scroll to position [597, 0]
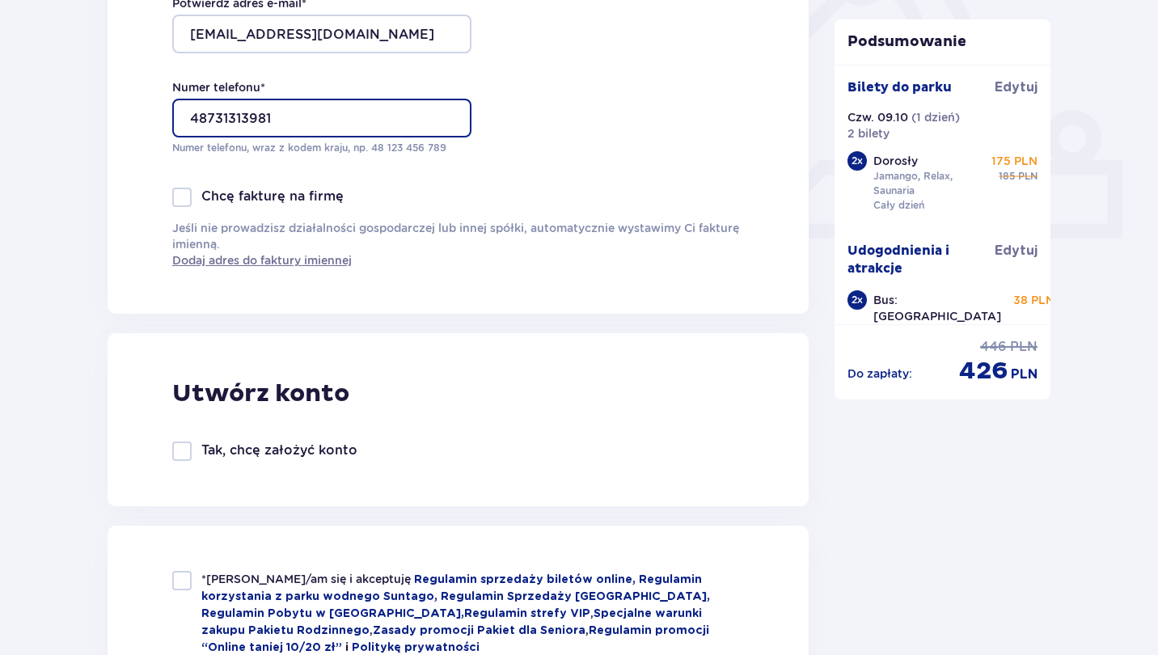
type input "48731313981"
click at [193, 450] on div "Tak, chcę założyć konto" at bounding box center [264, 451] width 185 height 19
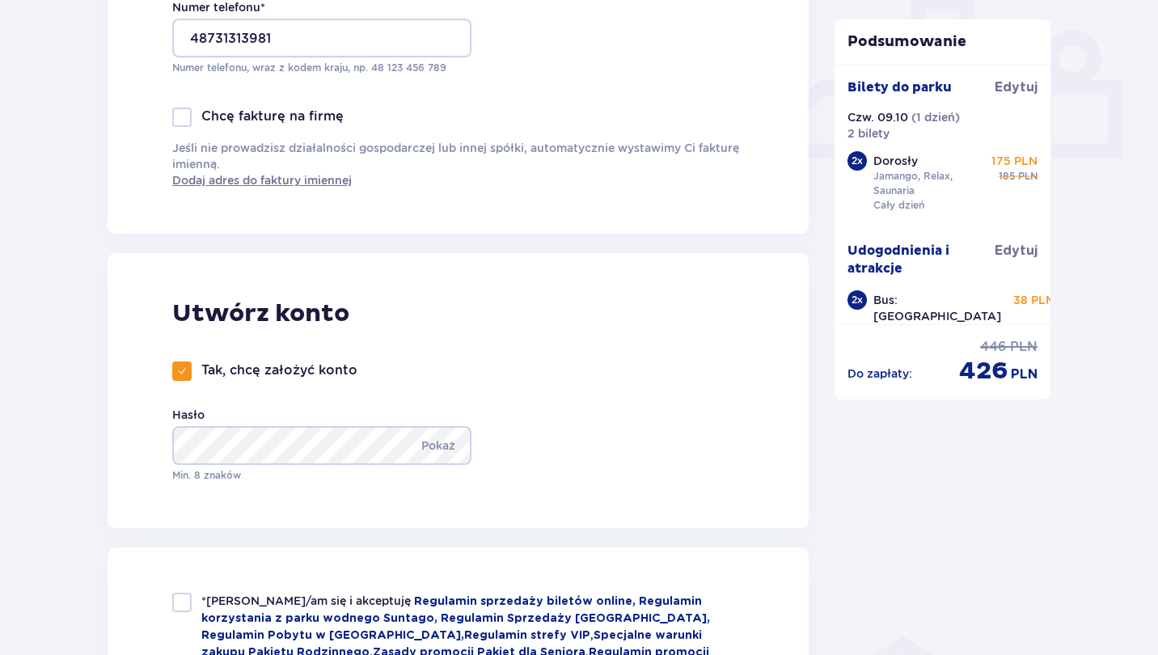
scroll to position [674, 0]
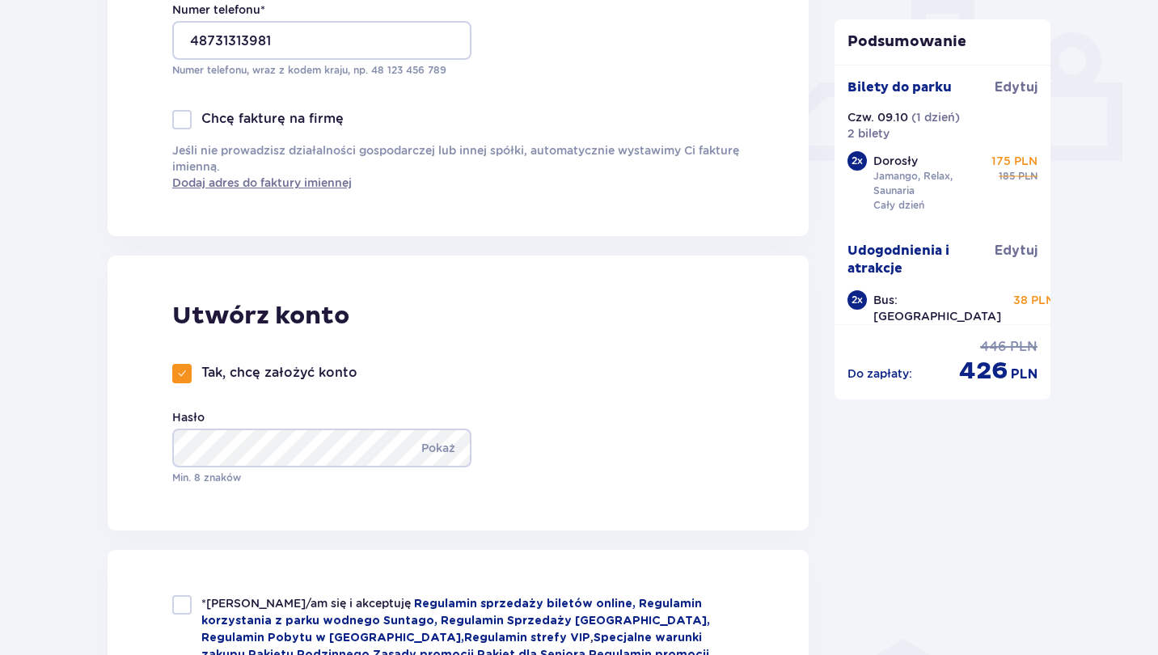
click at [188, 379] on div at bounding box center [181, 373] width 19 height 19
checkbox input "false"
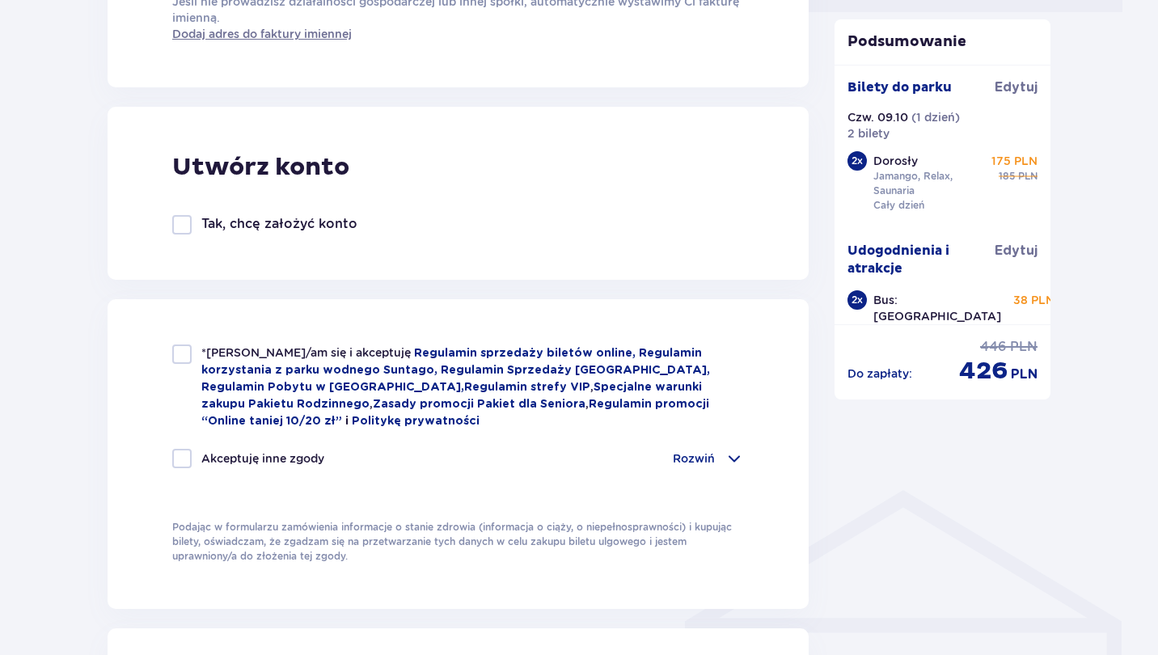
scroll to position [836, 0]
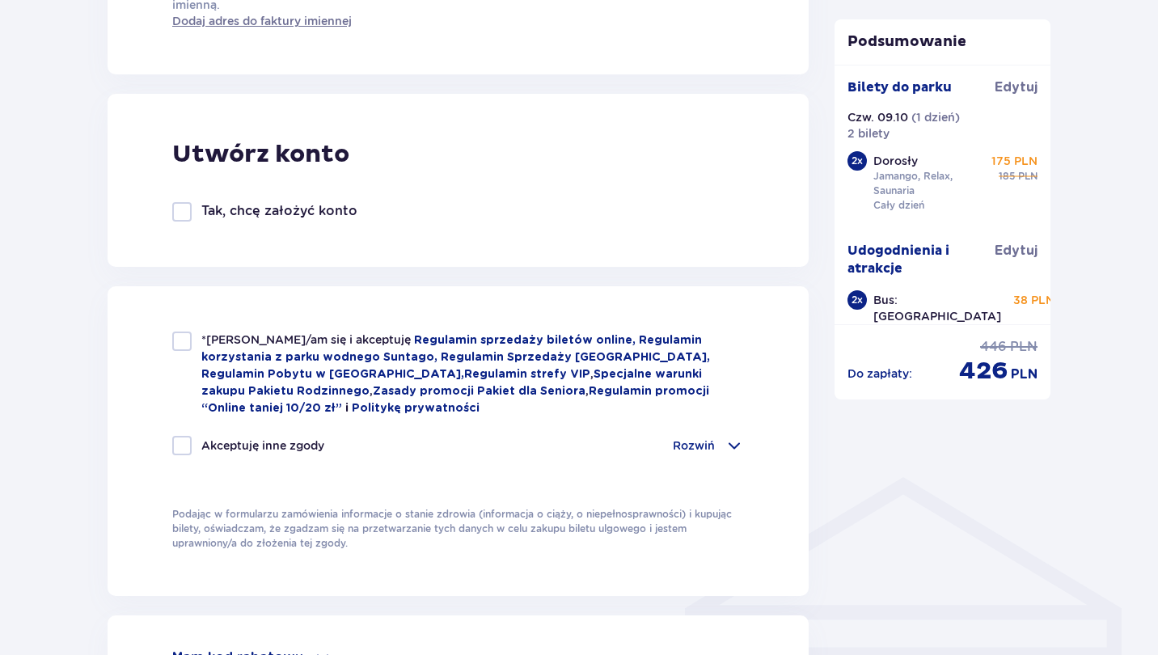
click at [185, 349] on div at bounding box center [181, 341] width 19 height 19
checkbox input "true"
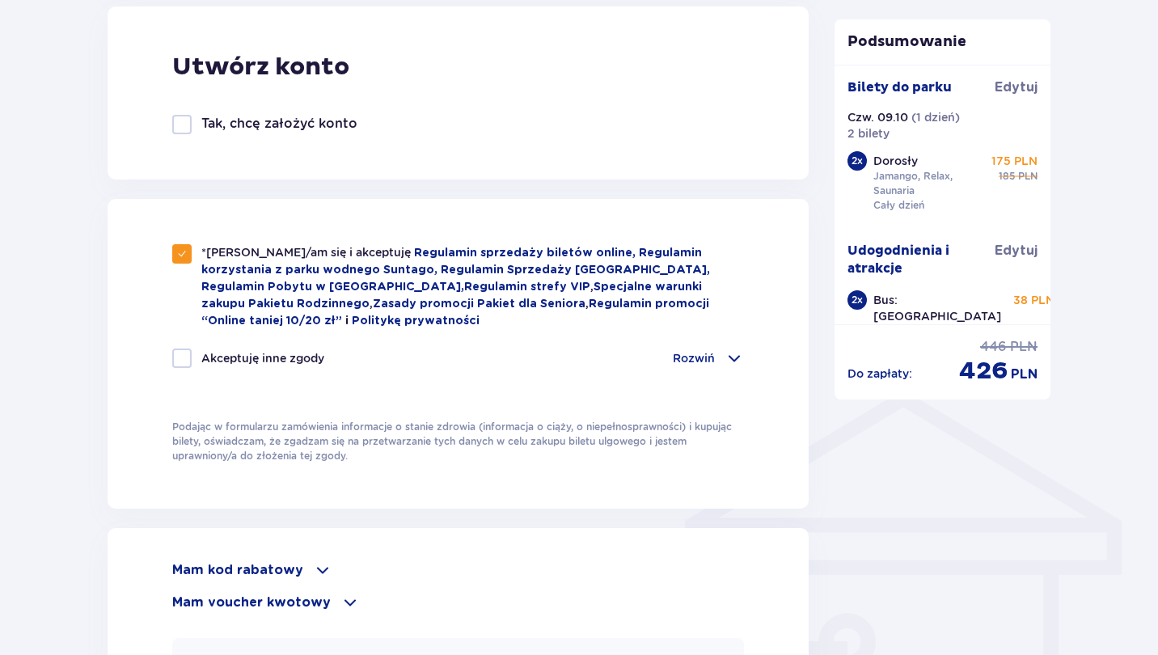
scroll to position [929, 0]
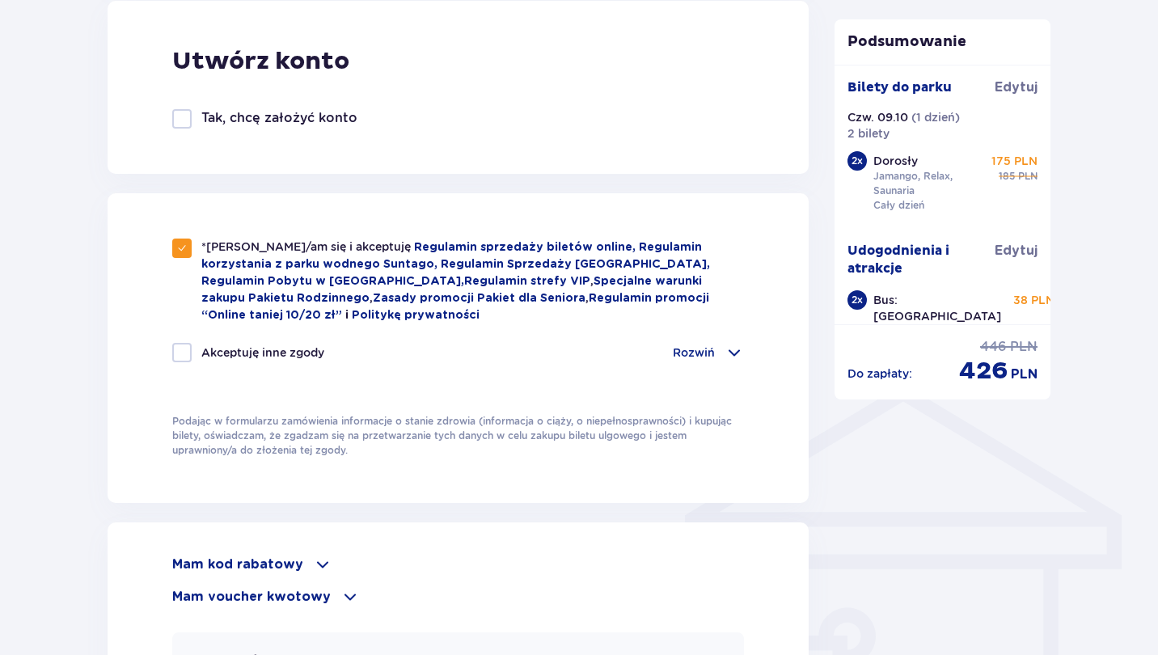
click at [725, 354] on span at bounding box center [734, 352] width 19 height 19
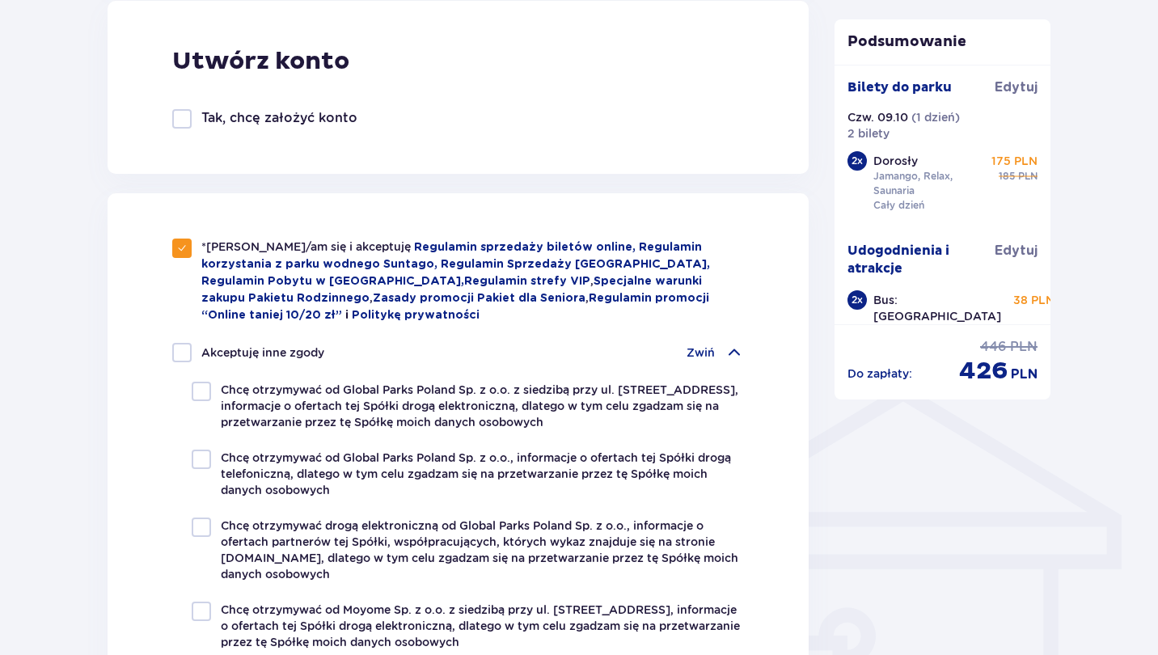
click at [725, 354] on span at bounding box center [734, 352] width 19 height 19
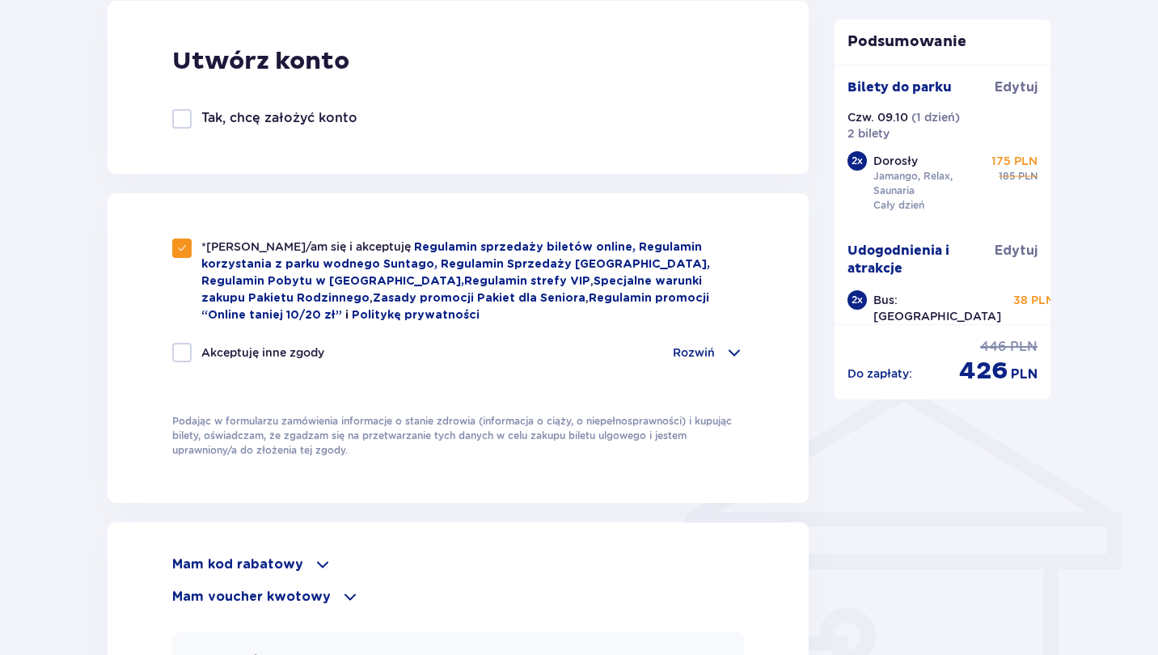
click at [184, 348] on div at bounding box center [181, 352] width 19 height 19
checkbox input "true"
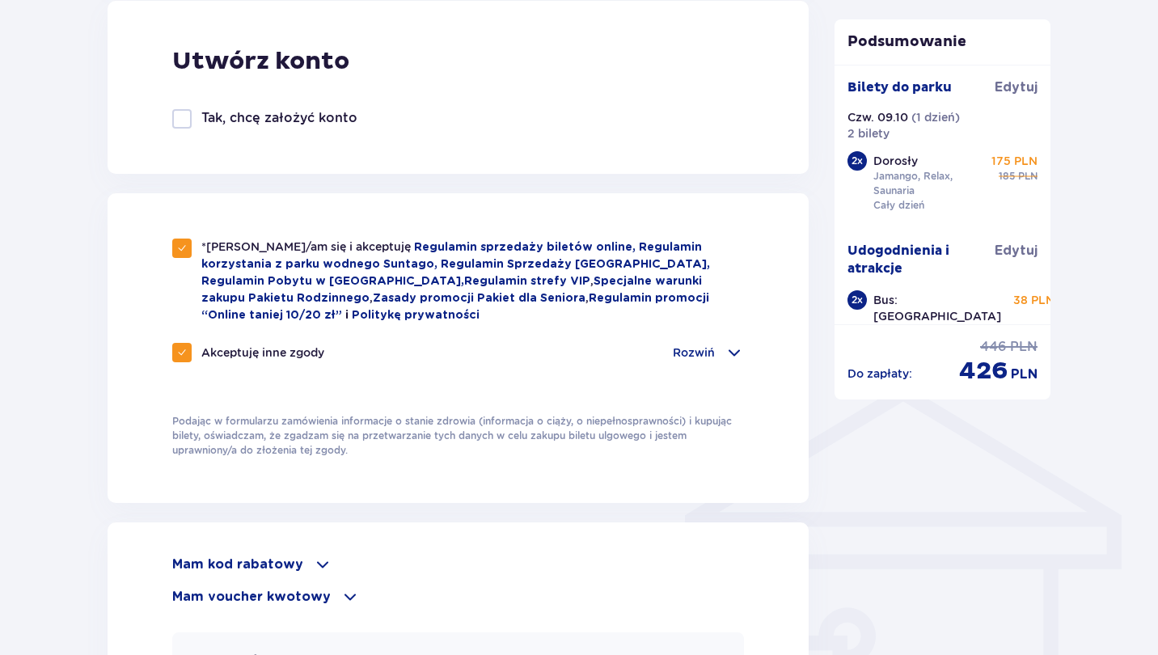
checkbox input "true"
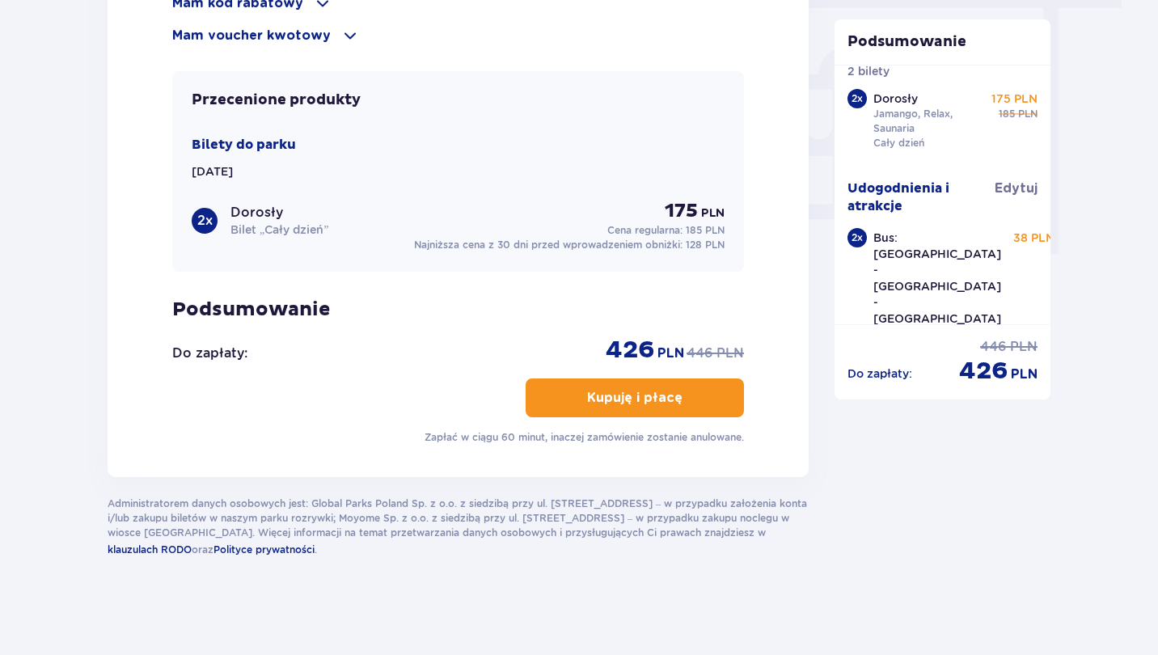
scroll to position [61, 0]
click at [676, 398] on span "button" at bounding box center [685, 397] width 19 height 19
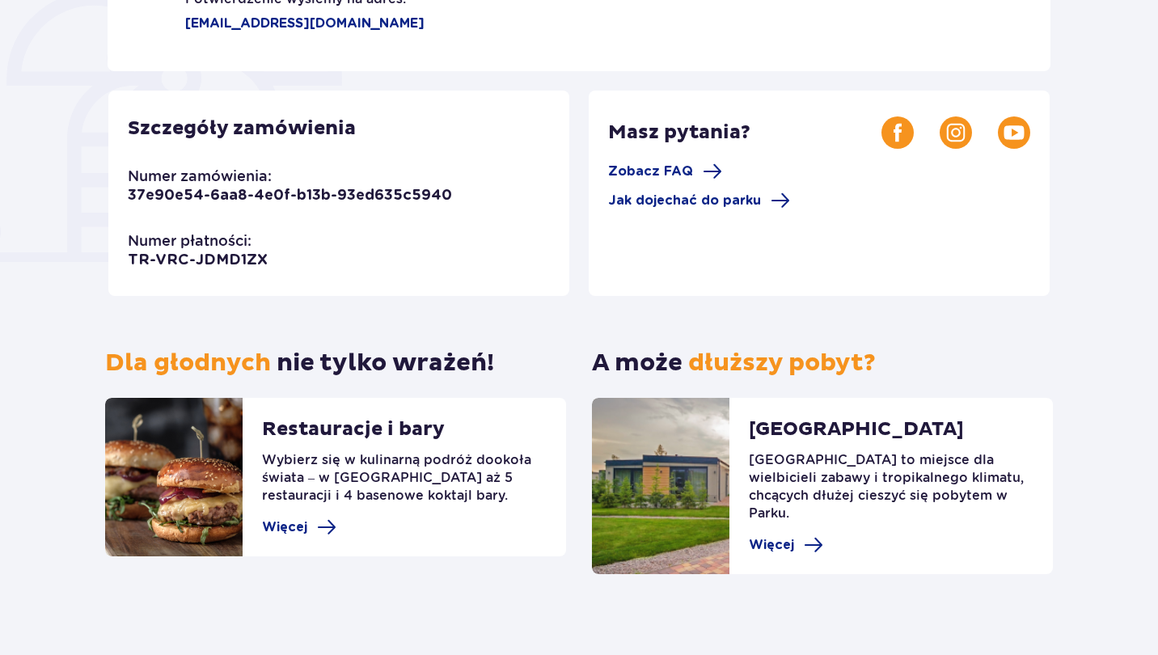
scroll to position [391, 0]
